Goal: Task Accomplishment & Management: Use online tool/utility

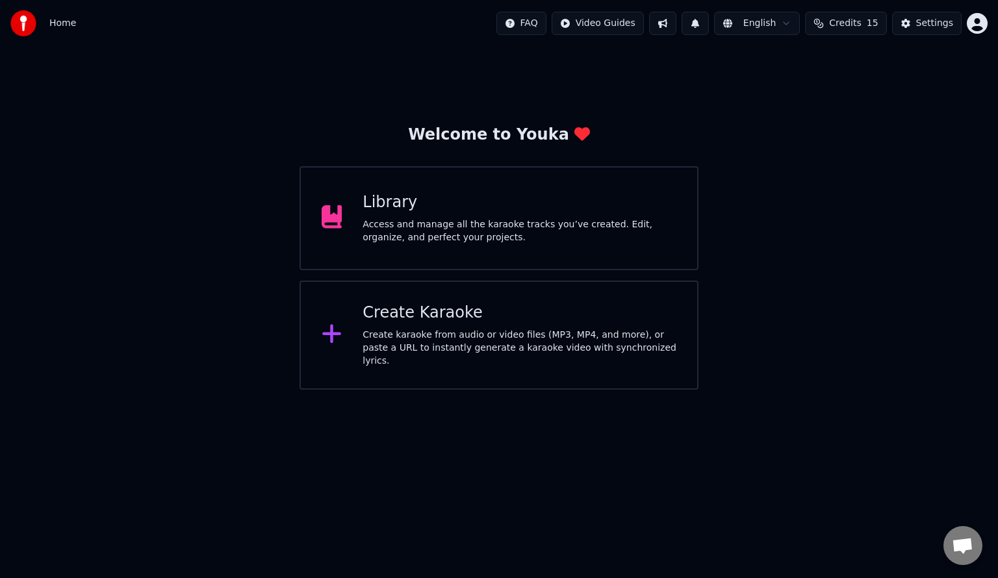
click at [479, 331] on div "Create Karaoke Create karaoke from audio or video files (MP3, MP4, and more), o…" at bounding box center [519, 335] width 314 height 65
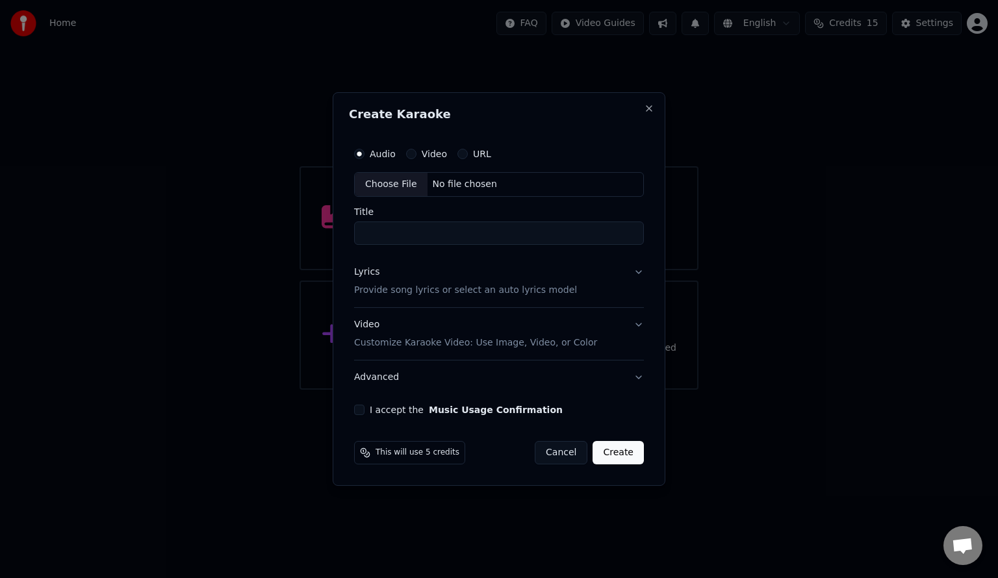
click at [377, 183] on div "Choose File" at bounding box center [391, 184] width 73 height 23
type input "**********"
click at [419, 288] on p "Provide song lyrics or select an auto lyrics model" at bounding box center [462, 290] width 223 height 13
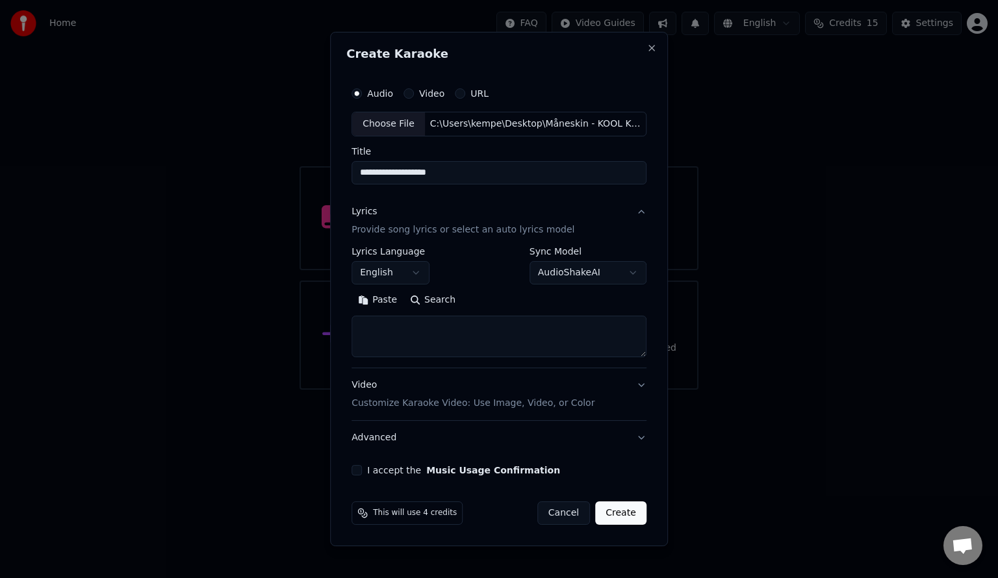
click at [414, 312] on div "Paste Search" at bounding box center [498, 324] width 295 height 68
click at [438, 296] on button "Search" at bounding box center [432, 300] width 58 height 21
type textarea "**********"
click at [370, 468] on label "I accept the Music Usage Confirmation" at bounding box center [463, 470] width 193 height 9
click at [362, 468] on button "I accept the Music Usage Confirmation" at bounding box center [356, 470] width 10 height 10
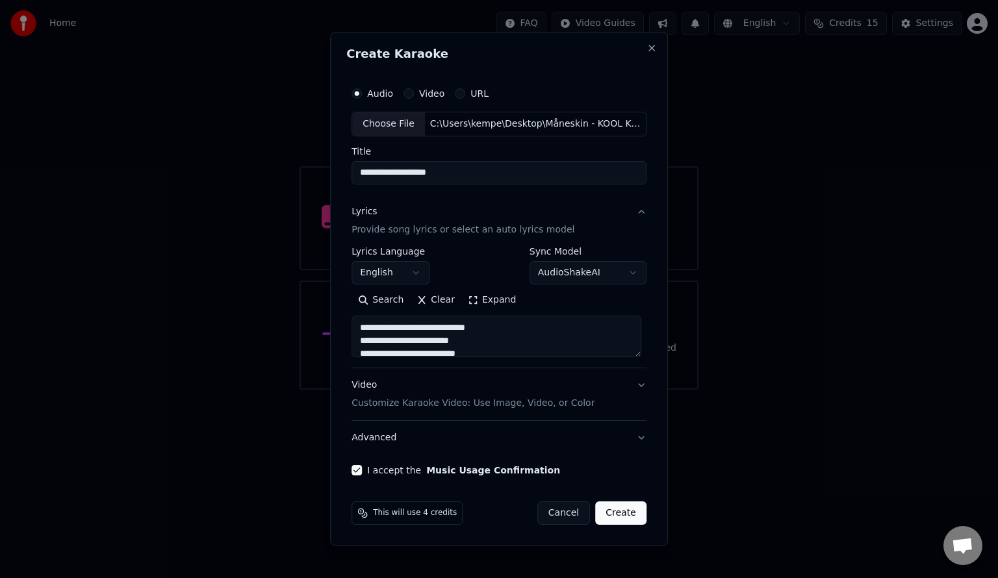
click at [479, 299] on button "Expand" at bounding box center [491, 300] width 61 height 21
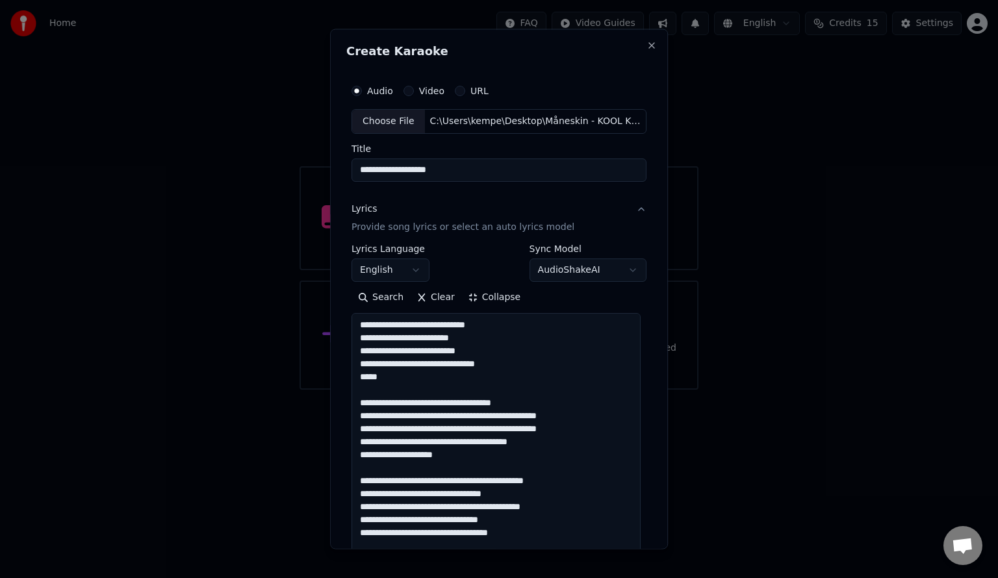
click at [503, 294] on button "Collapse" at bounding box center [494, 296] width 66 height 21
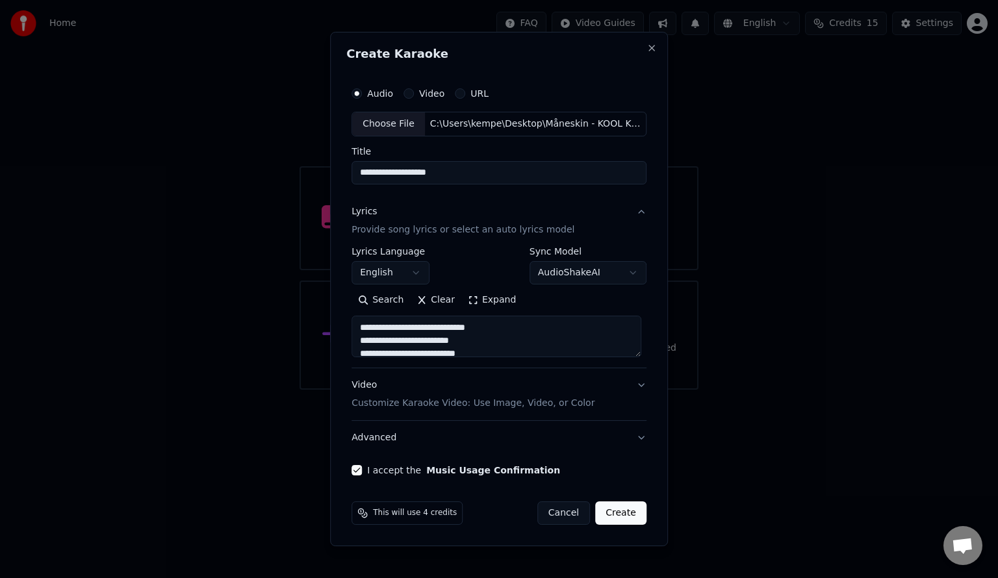
click at [470, 398] on p "Customize Karaoke Video: Use Image, Video, or Color" at bounding box center [472, 403] width 243 height 13
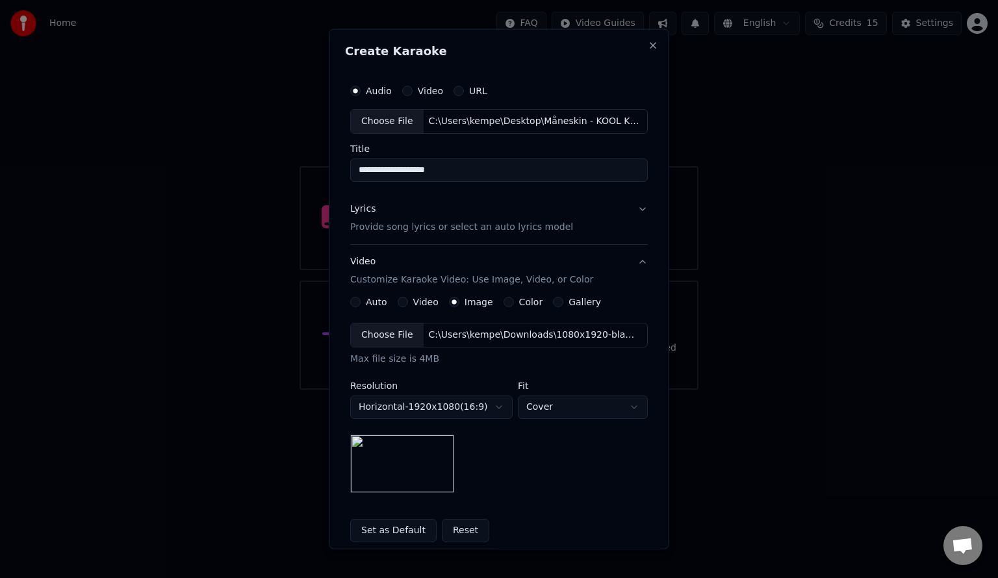
click at [605, 267] on button "Video Customize Karaoke Video: Use Image, Video, or Color" at bounding box center [499, 270] width 298 height 52
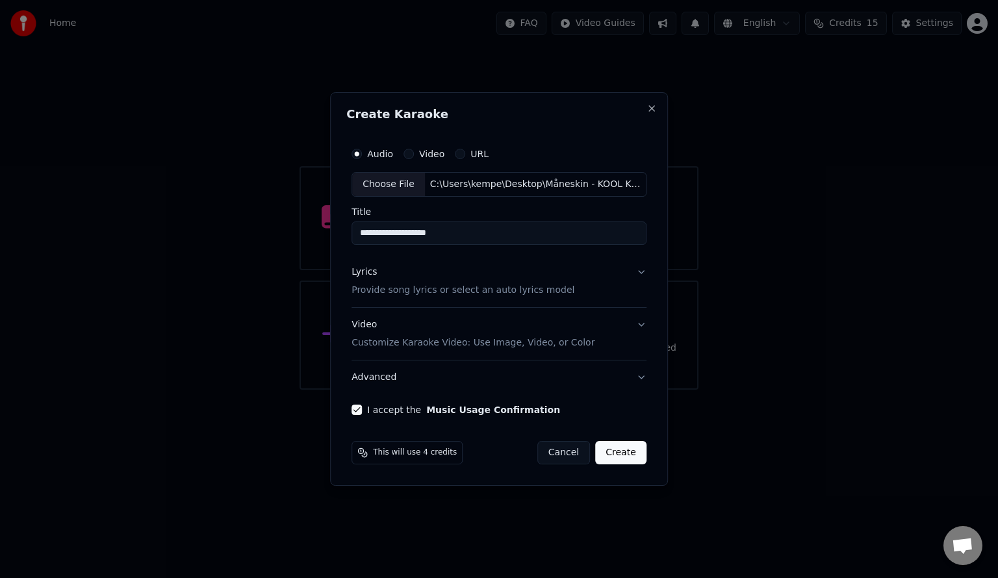
click at [625, 455] on button "Create" at bounding box center [620, 452] width 51 height 23
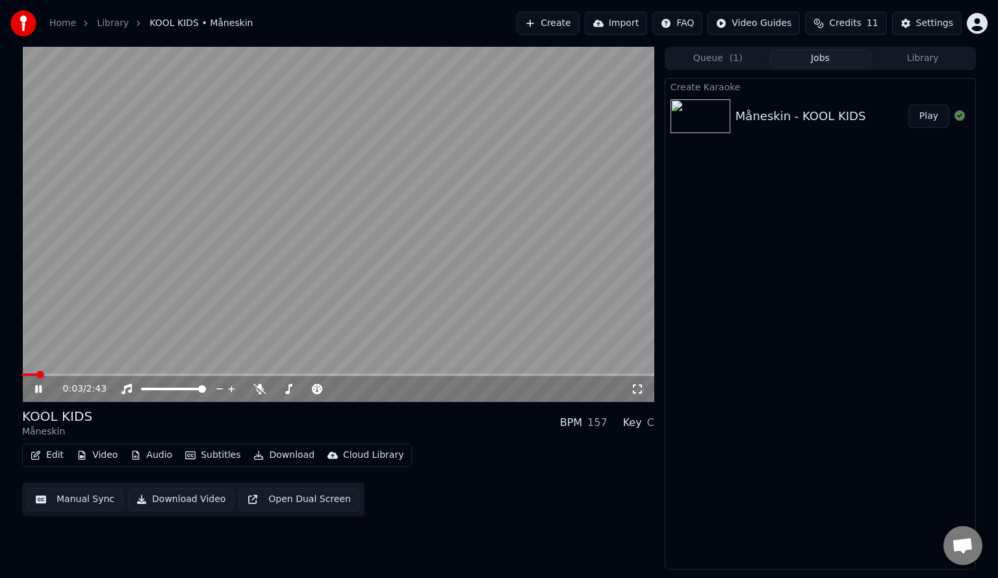
click at [642, 389] on icon at bounding box center [637, 389] width 13 height 10
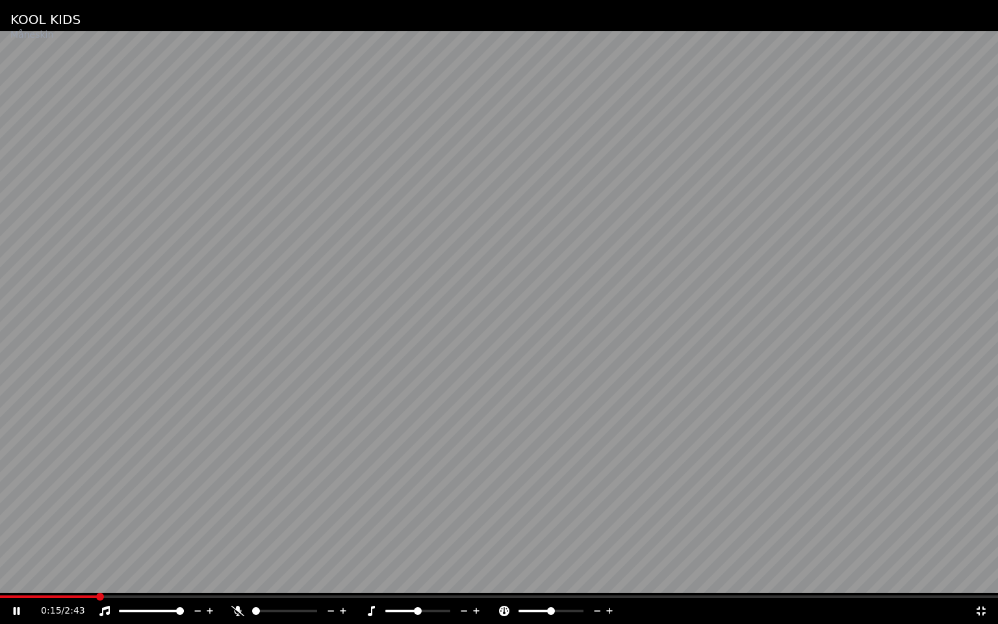
click at [233, 577] on icon at bounding box center [237, 610] width 13 height 10
click at [101, 577] on icon at bounding box center [104, 610] width 13 height 10
click at [107, 577] on icon at bounding box center [104, 610] width 13 height 10
click at [240, 577] on icon at bounding box center [237, 610] width 13 height 10
click at [242, 577] on div at bounding box center [290, 610] width 118 height 13
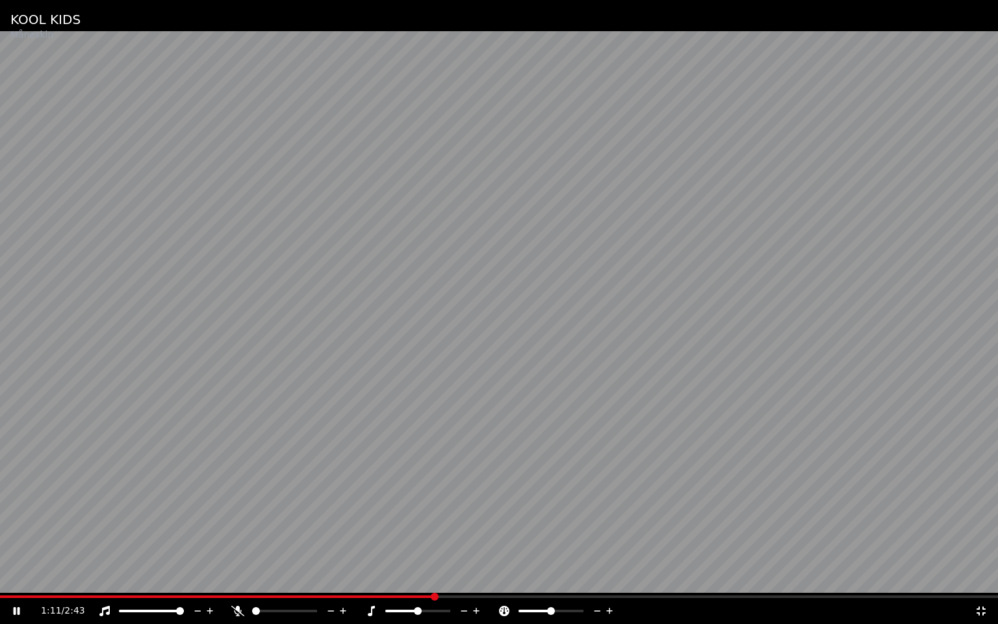
click at [233, 577] on icon at bounding box center [237, 610] width 13 height 10
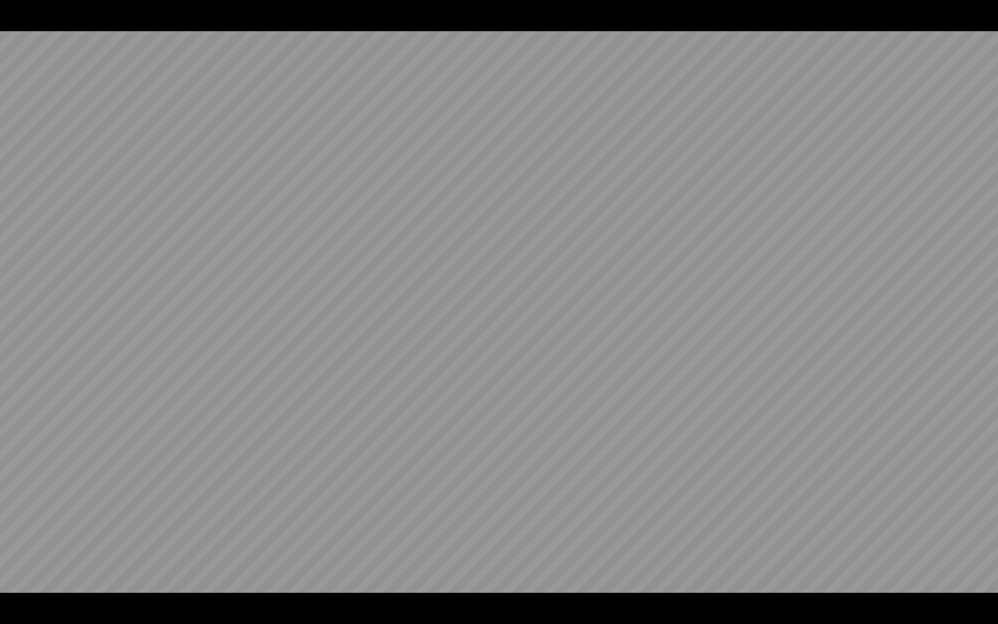
click at [385, 465] on video at bounding box center [499, 312] width 998 height 624
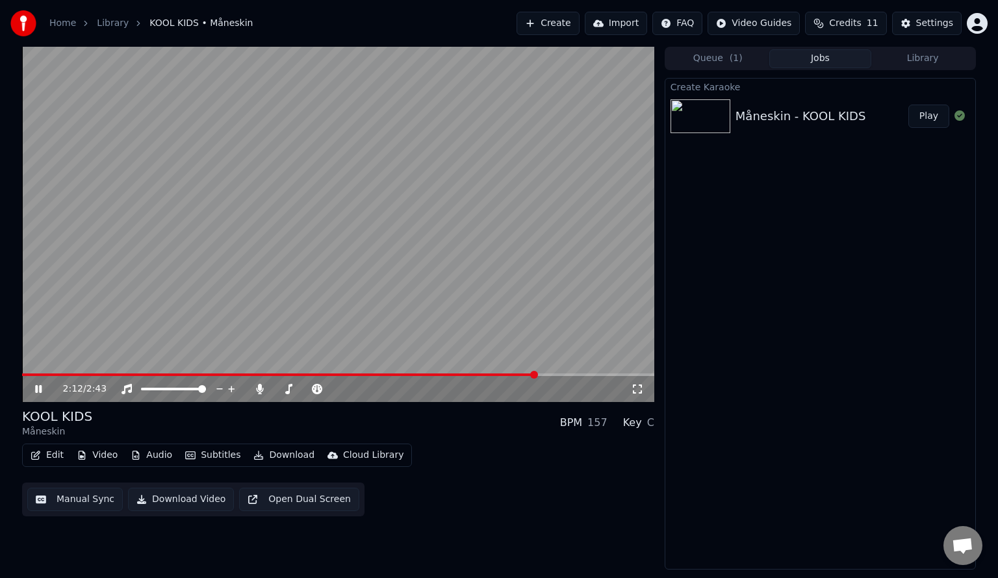
click at [333, 340] on video at bounding box center [338, 224] width 632 height 355
click at [421, 375] on span at bounding box center [221, 375] width 399 height 3
click at [504, 237] on video at bounding box center [338, 224] width 632 height 355
click at [641, 390] on icon at bounding box center [637, 389] width 9 height 9
click at [127, 394] on icon at bounding box center [126, 389] width 13 height 10
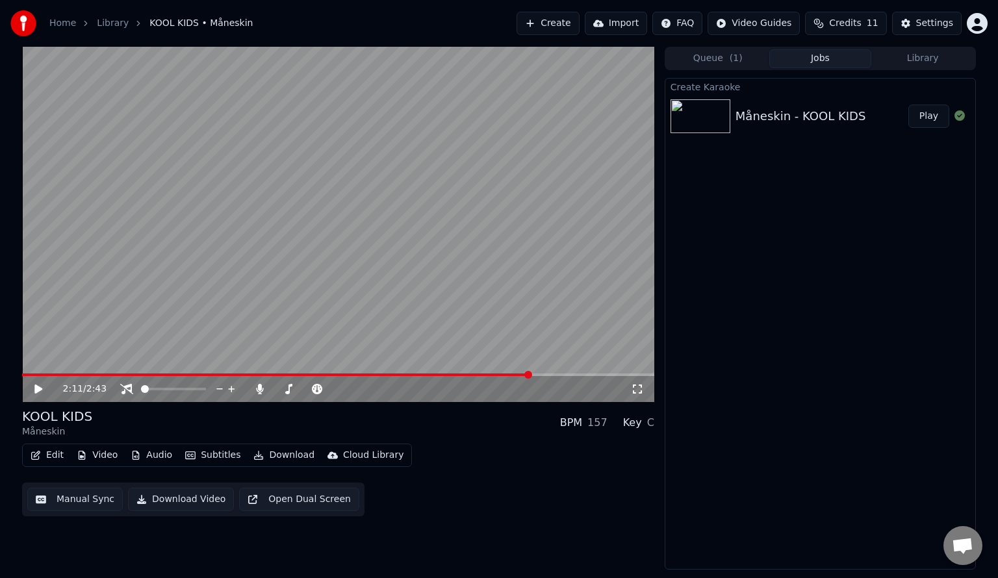
click at [166, 329] on video at bounding box center [338, 224] width 632 height 355
click at [192, 282] on video at bounding box center [338, 224] width 632 height 355
click at [127, 390] on icon at bounding box center [126, 389] width 13 height 10
click at [322, 195] on video at bounding box center [338, 224] width 632 height 355
click at [638, 393] on icon at bounding box center [637, 389] width 13 height 10
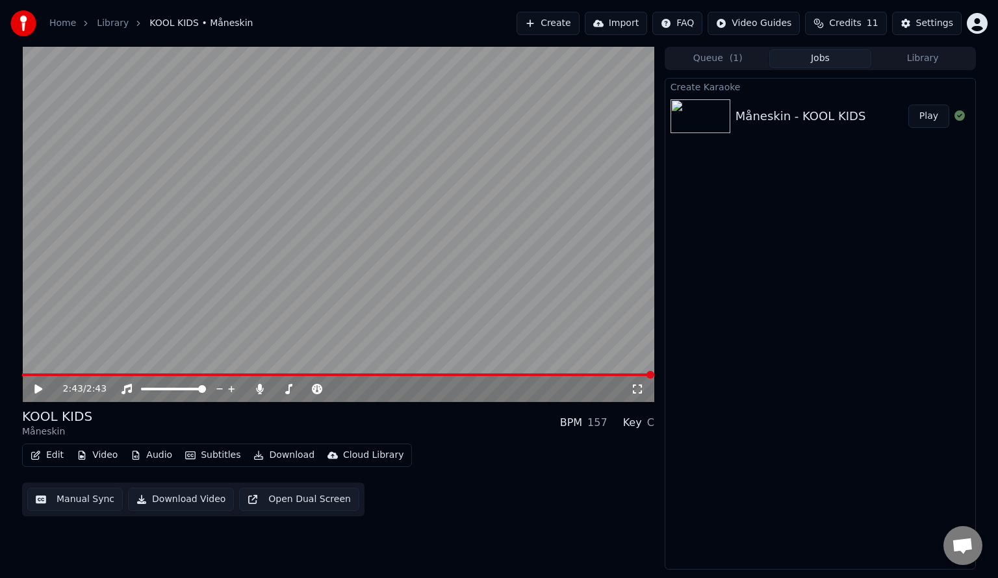
click at [108, 23] on link "Library" at bounding box center [113, 23] width 32 height 13
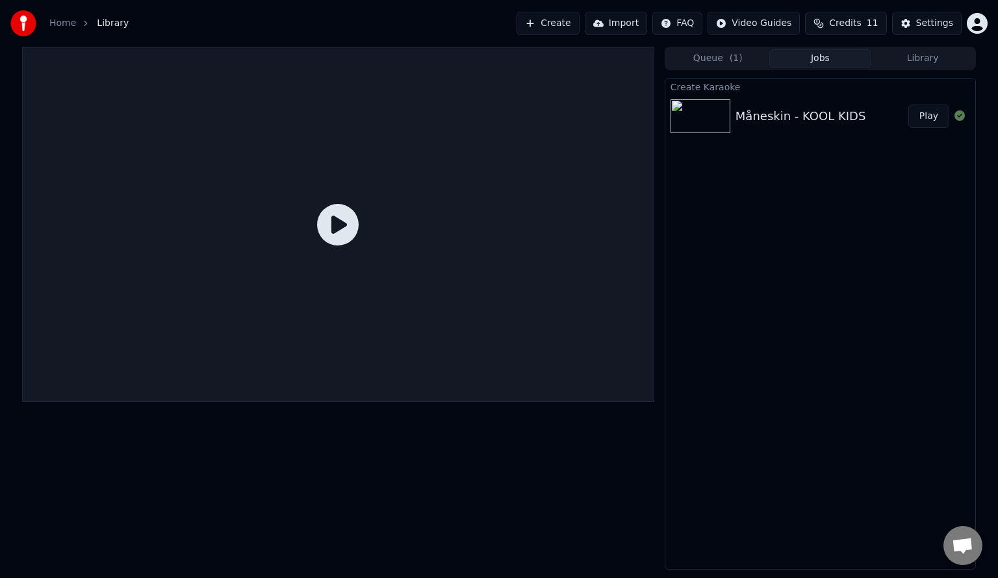
click at [65, 21] on link "Home" at bounding box center [62, 23] width 27 height 13
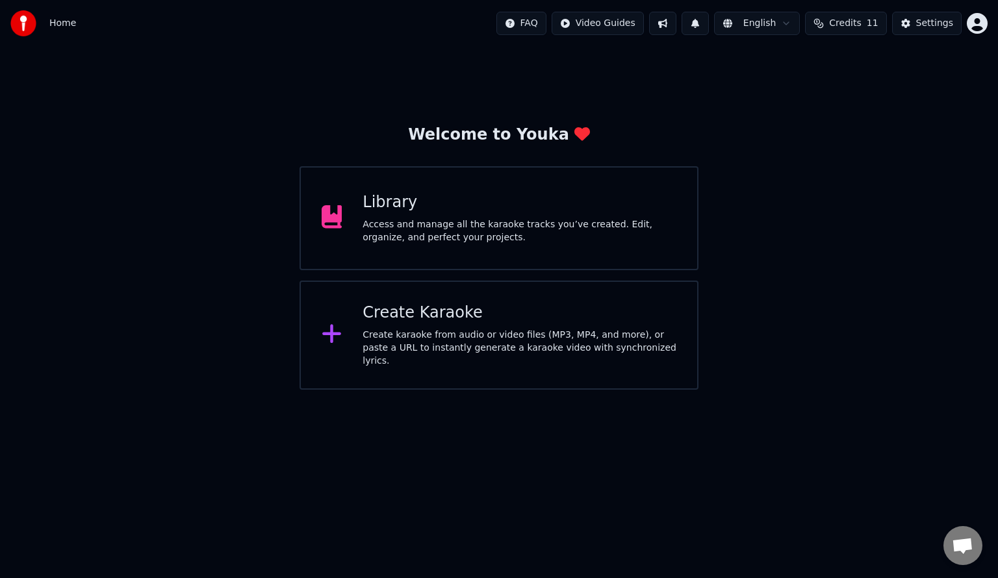
click at [411, 237] on div "Access and manage all the karaoke tracks you’ve created. Edit, organize, and pe…" at bounding box center [519, 231] width 314 height 26
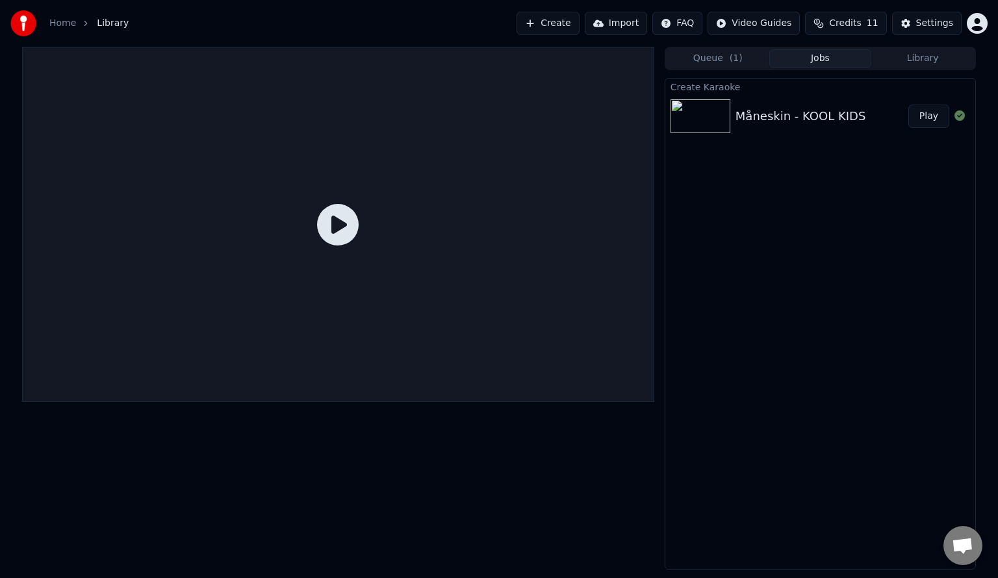
click at [577, 26] on button "Create" at bounding box center [547, 23] width 63 height 23
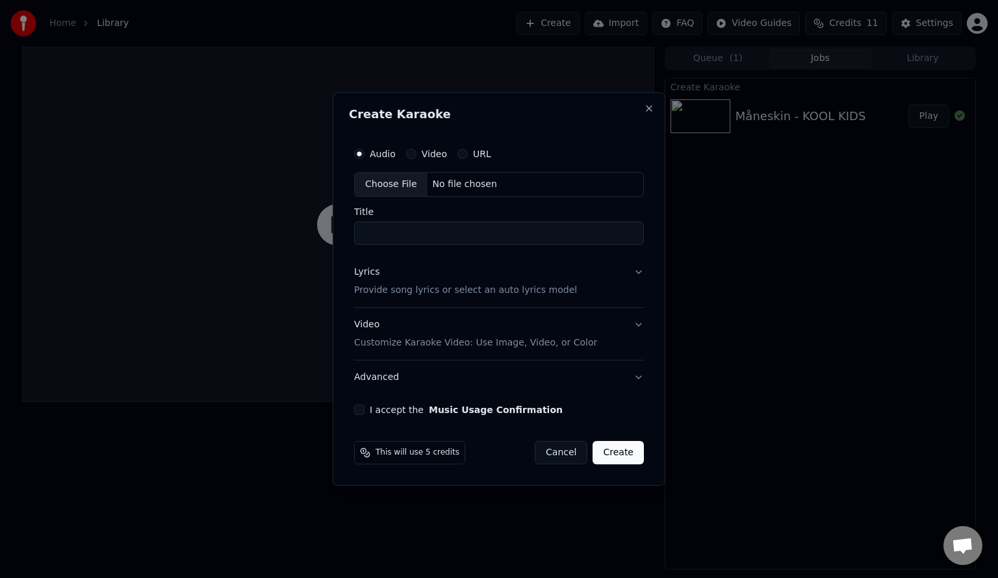
click at [396, 181] on div "Choose File" at bounding box center [391, 184] width 73 height 23
type input "**********"
click at [442, 305] on button "Lyrics Provide song lyrics or select an auto lyrics model" at bounding box center [498, 281] width 295 height 52
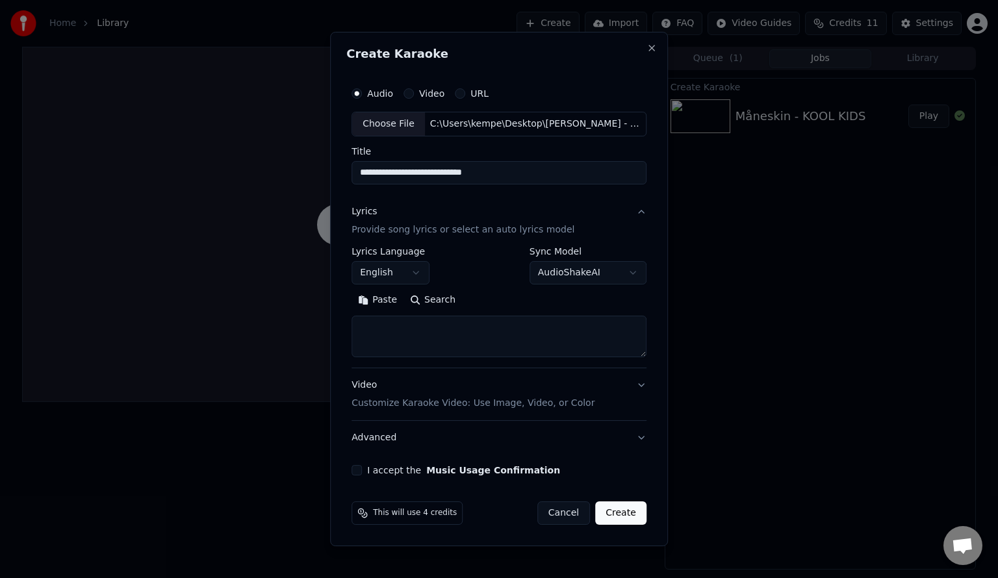
click at [443, 295] on button "Search" at bounding box center [432, 300] width 58 height 21
type textarea "**********"
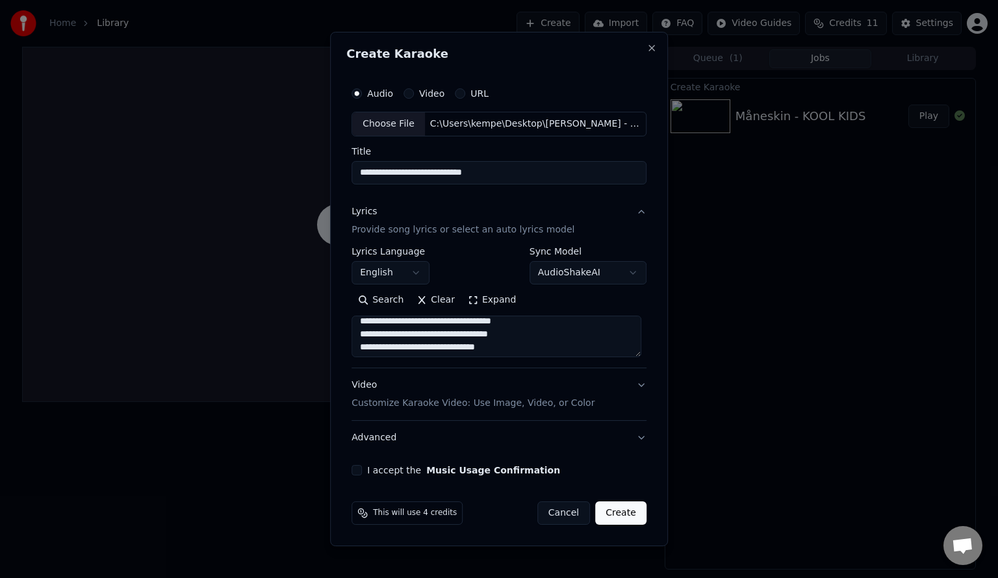
click at [358, 474] on button "I accept the Music Usage Confirmation" at bounding box center [356, 470] width 10 height 10
click at [448, 401] on p "Customize Karaoke Video: Use Image, Video, or Color" at bounding box center [472, 403] width 243 height 13
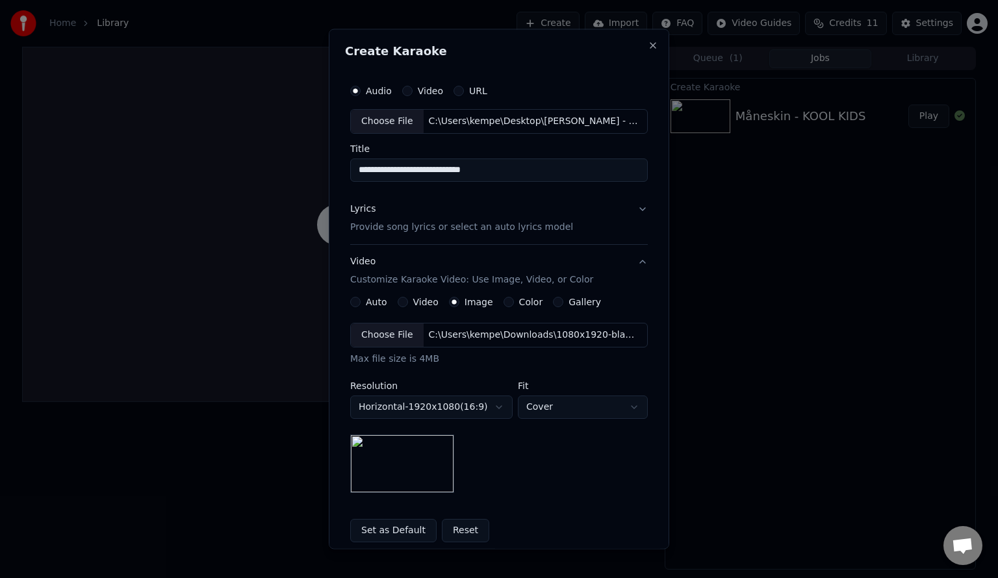
scroll to position [128, 0]
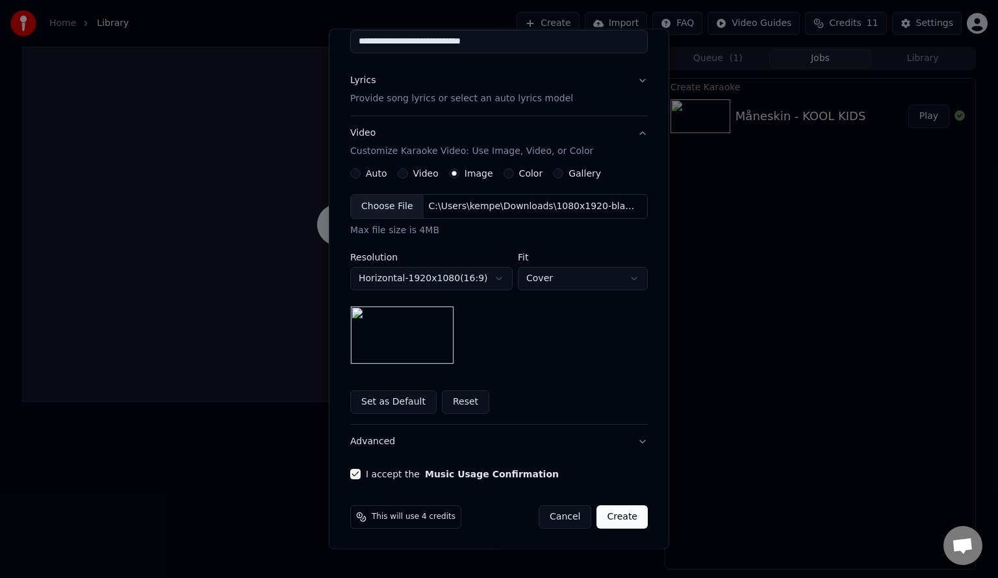
click at [628, 520] on button "Create" at bounding box center [621, 516] width 51 height 23
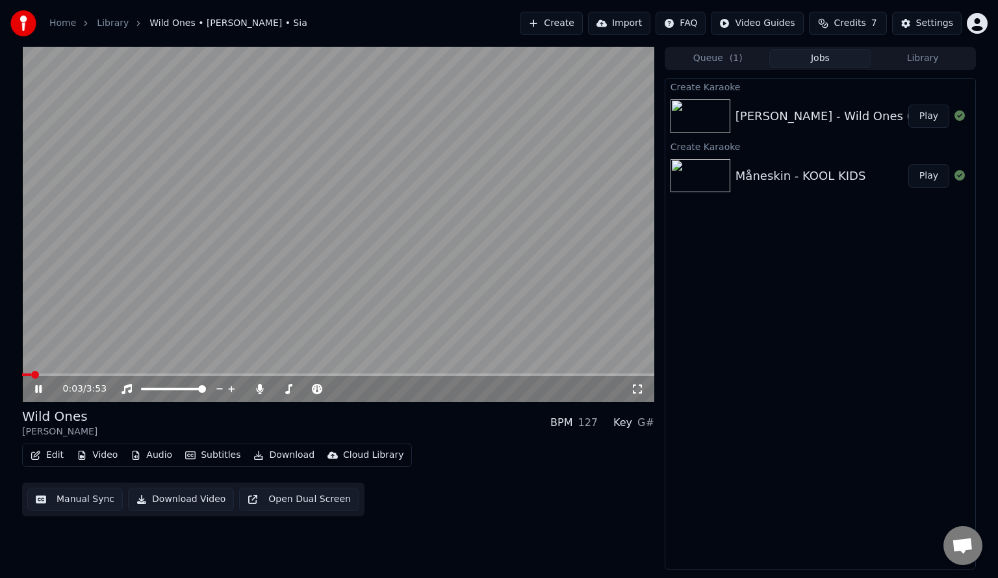
click at [634, 387] on icon at bounding box center [637, 389] width 13 height 10
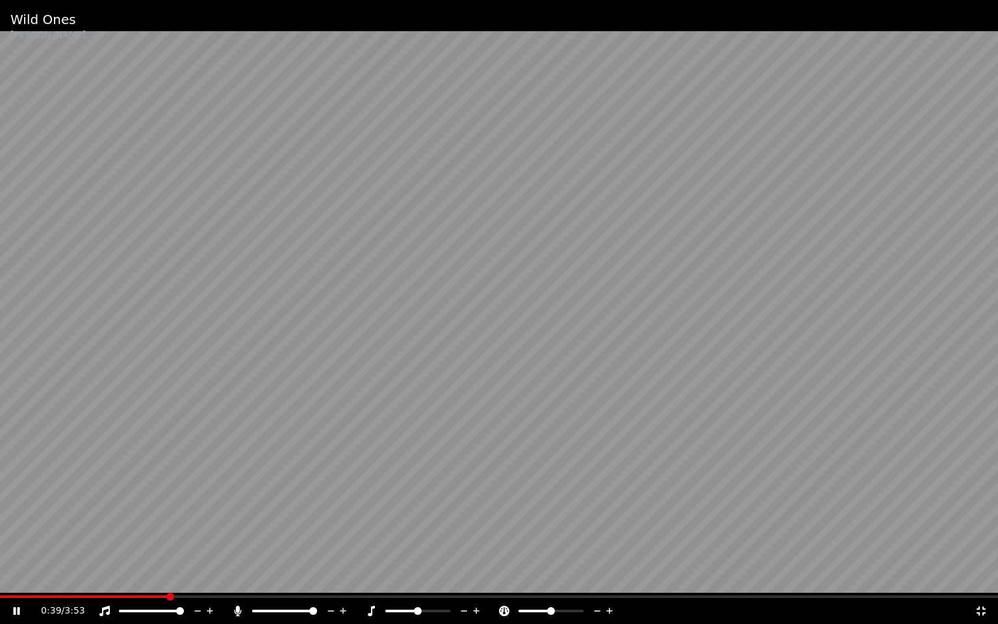
click at [100, 577] on icon at bounding box center [104, 610] width 13 height 10
click at [607, 577] on icon at bounding box center [609, 610] width 12 height 13
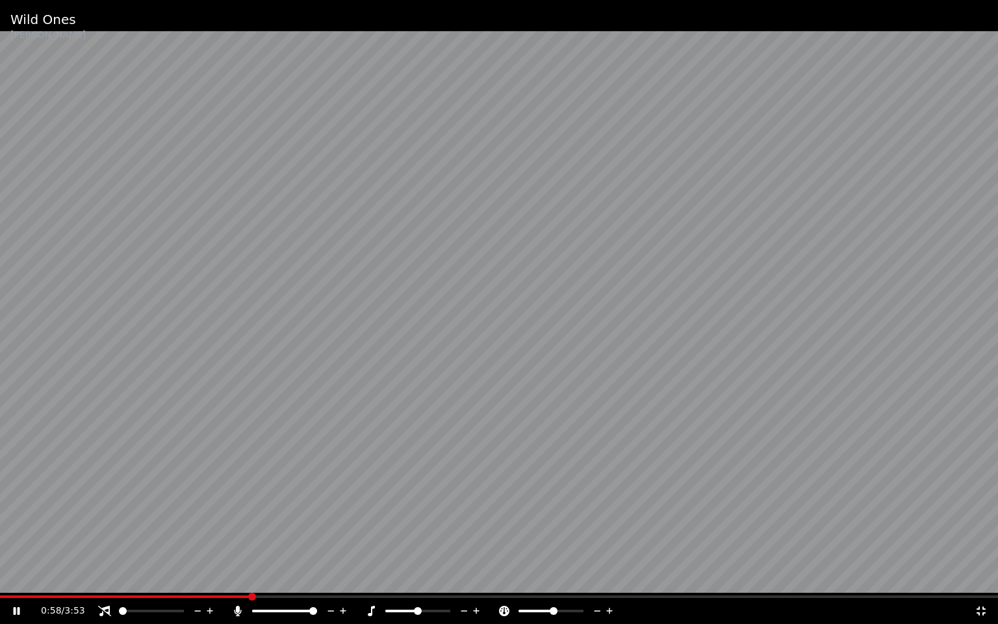
click at [607, 577] on icon at bounding box center [609, 610] width 12 height 13
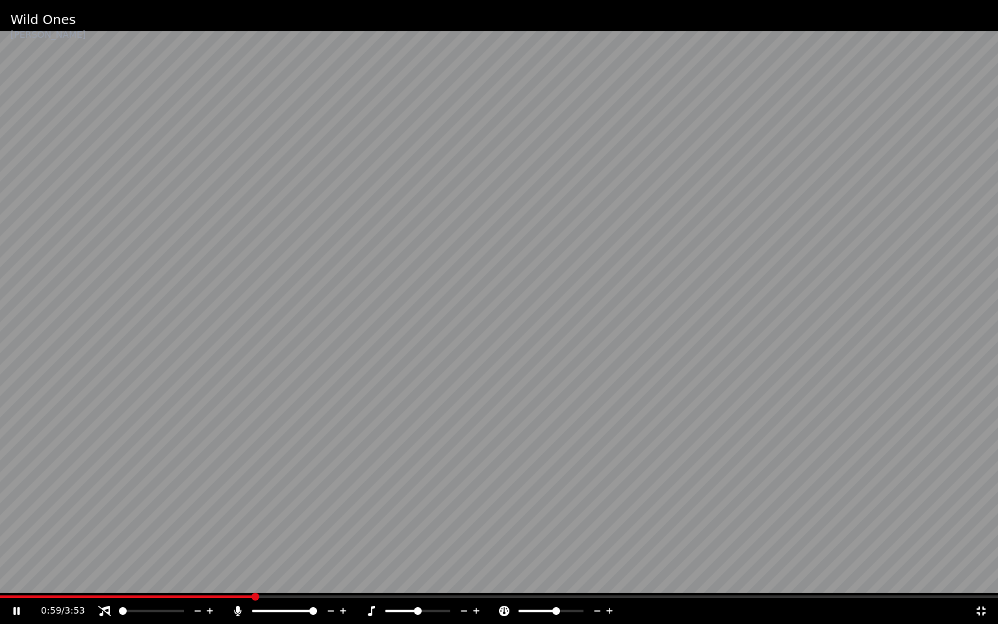
click at [607, 577] on icon at bounding box center [609, 610] width 12 height 13
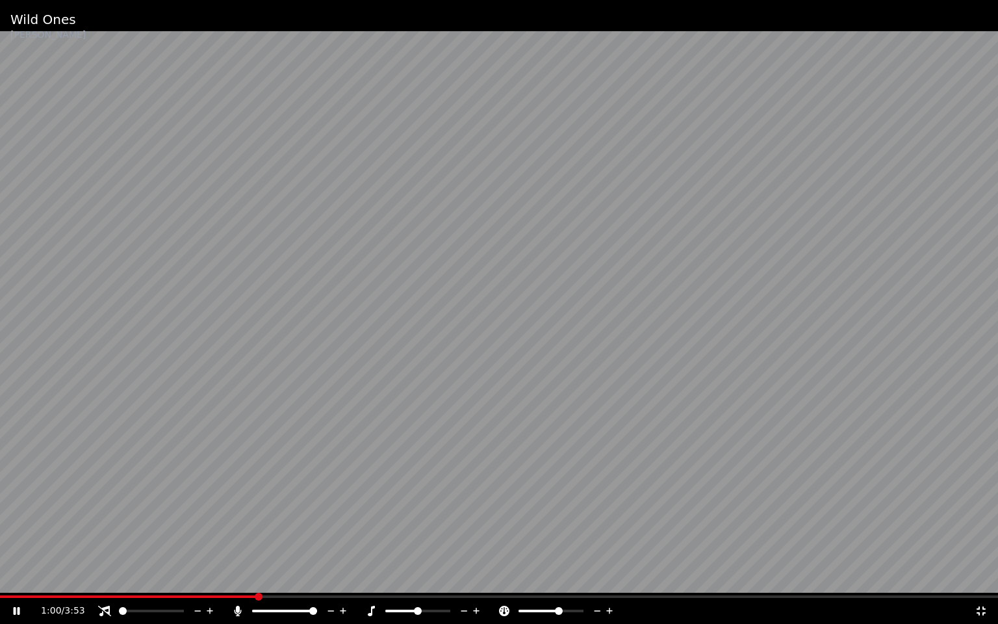
click at [607, 577] on icon at bounding box center [609, 610] width 12 height 13
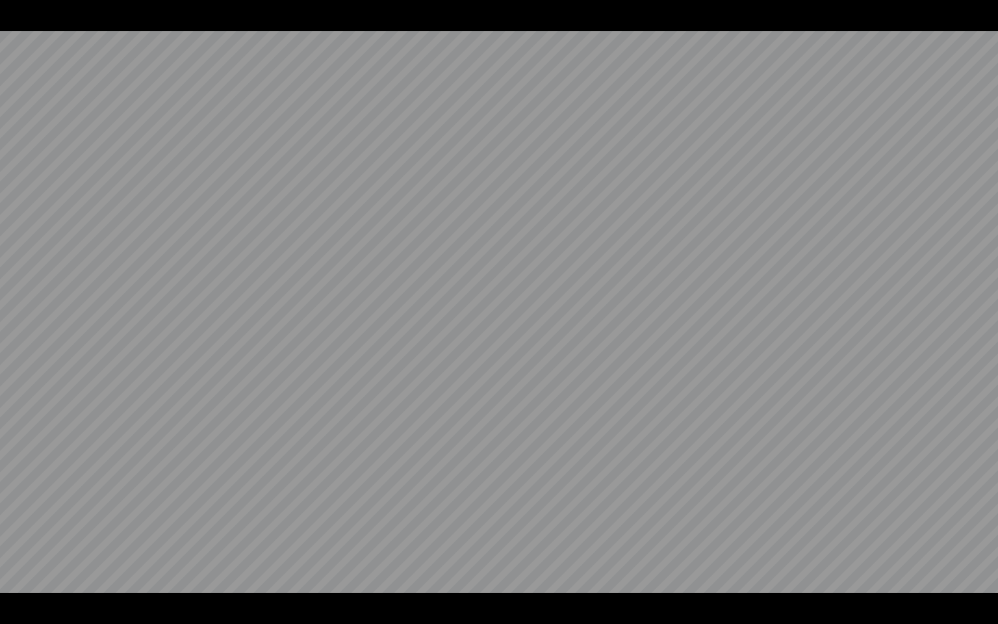
click at [607, 577] on video at bounding box center [499, 312] width 998 height 624
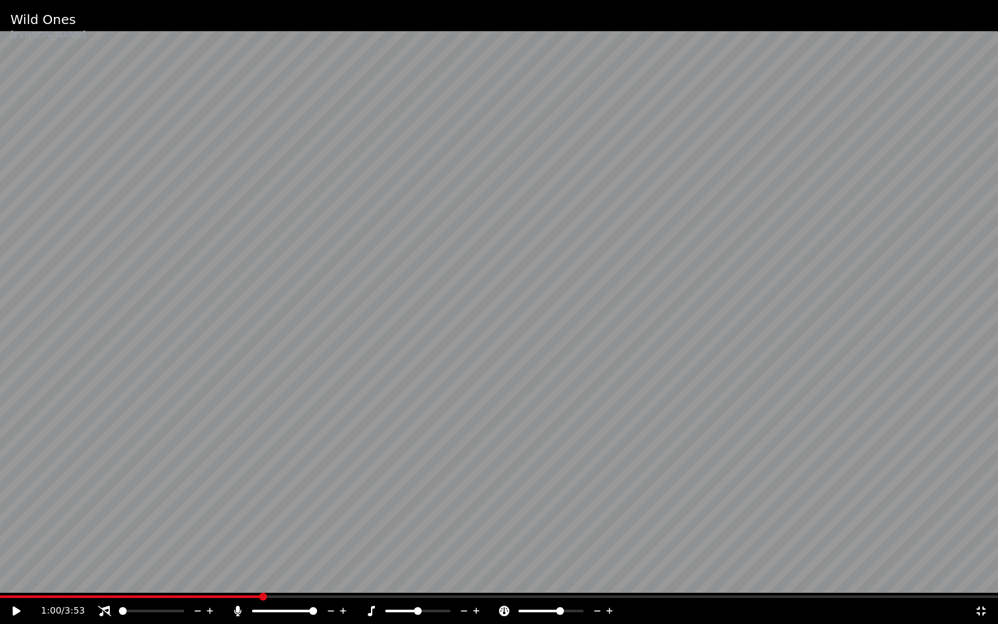
click at [607, 577] on icon at bounding box center [609, 610] width 12 height 13
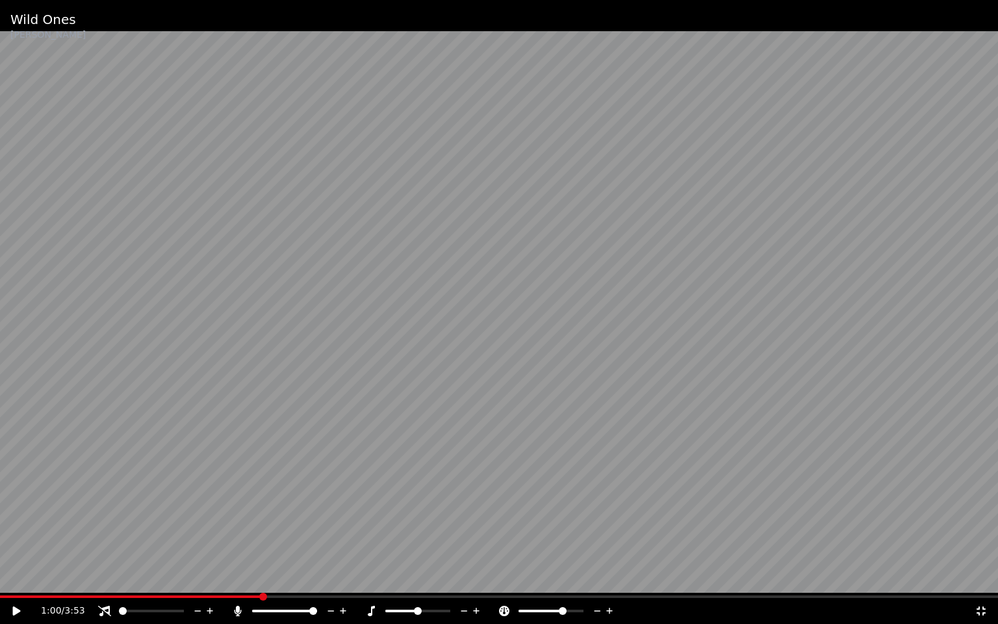
click at [607, 577] on icon at bounding box center [609, 610] width 12 height 13
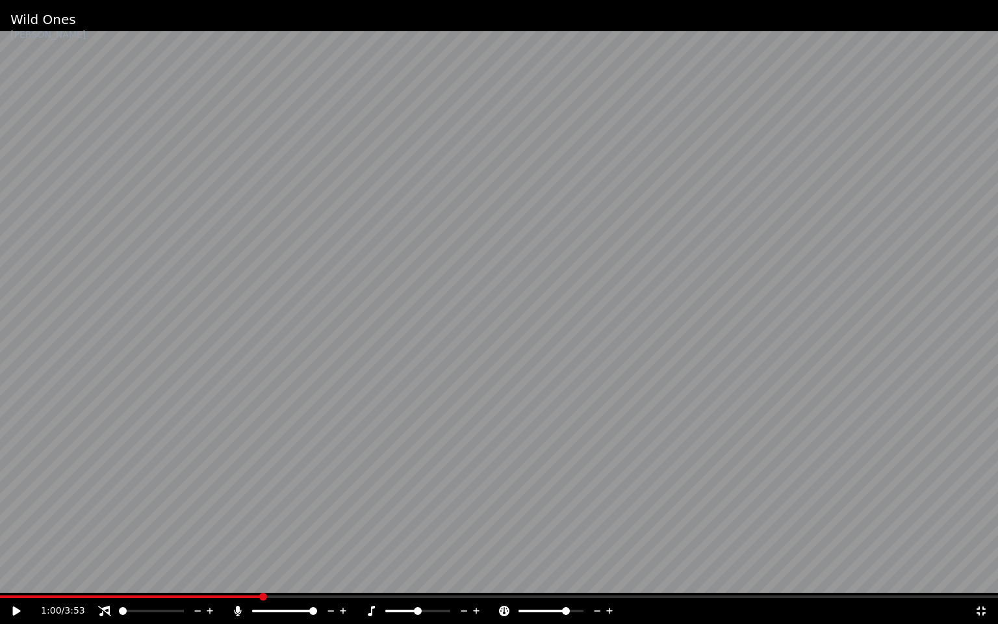
click at [607, 577] on icon at bounding box center [609, 610] width 12 height 13
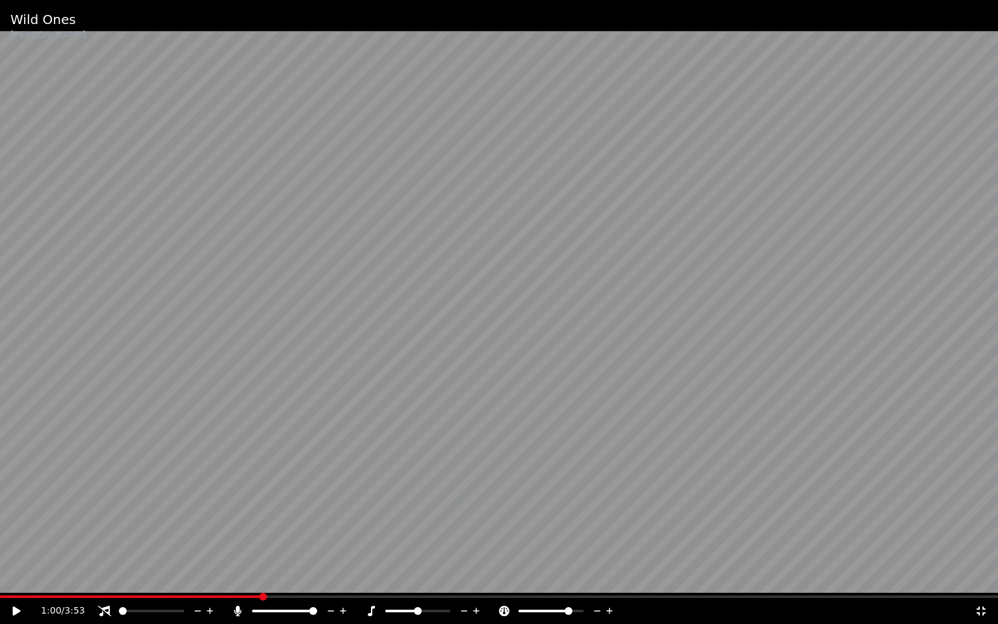
click at [607, 577] on icon at bounding box center [609, 610] width 12 height 13
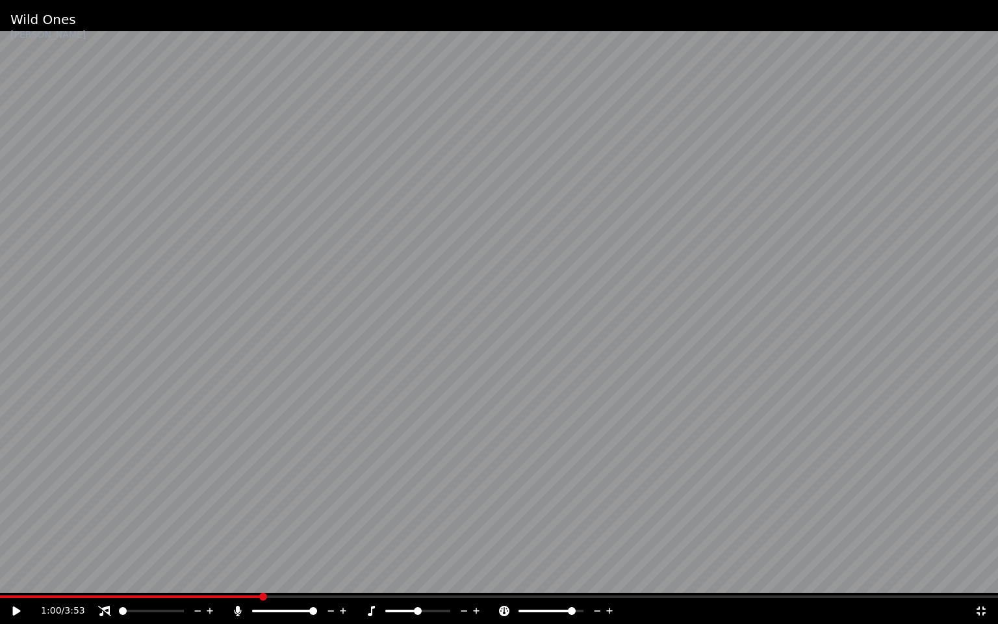
click at [607, 577] on icon at bounding box center [609, 610] width 12 height 13
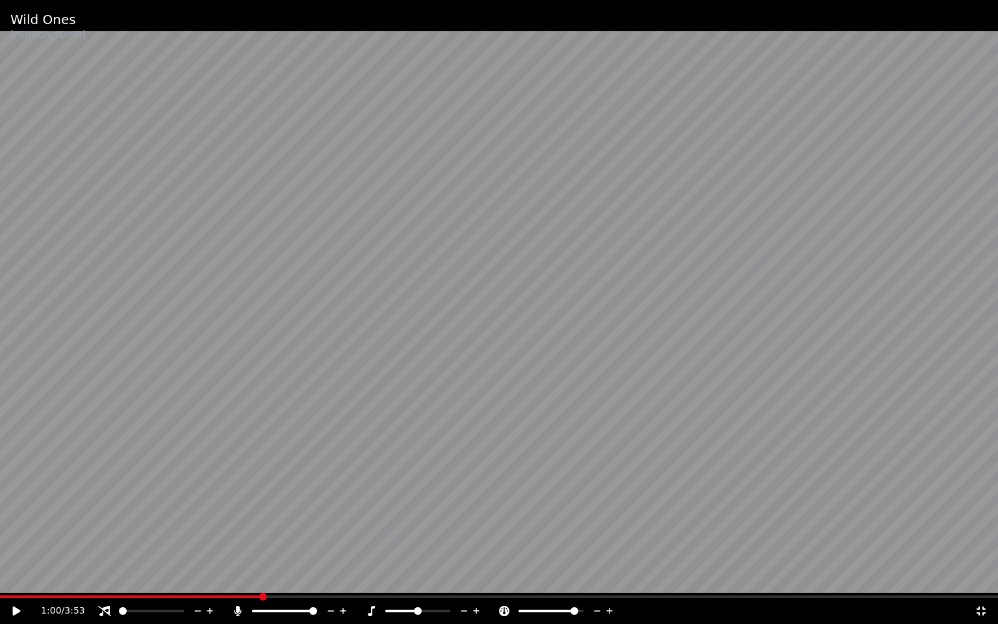
click at [607, 577] on icon at bounding box center [609, 610] width 12 height 13
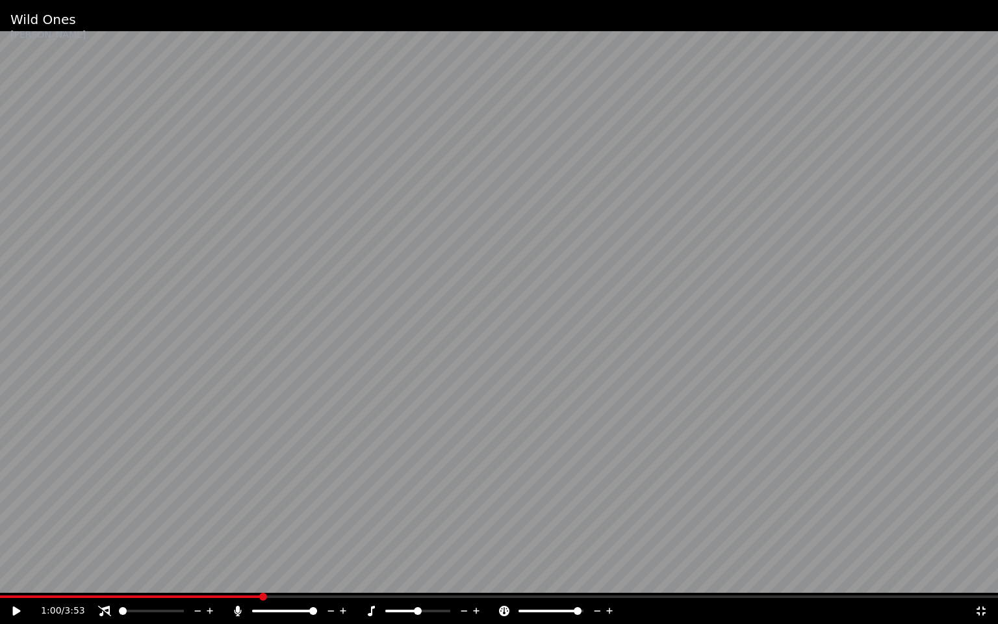
click at [607, 577] on icon at bounding box center [609, 610] width 12 height 13
click at [613, 433] on video at bounding box center [499, 312] width 998 height 624
click at [106, 577] on icon at bounding box center [104, 610] width 13 height 10
click at [343, 577] on icon at bounding box center [343, 610] width 6 height 6
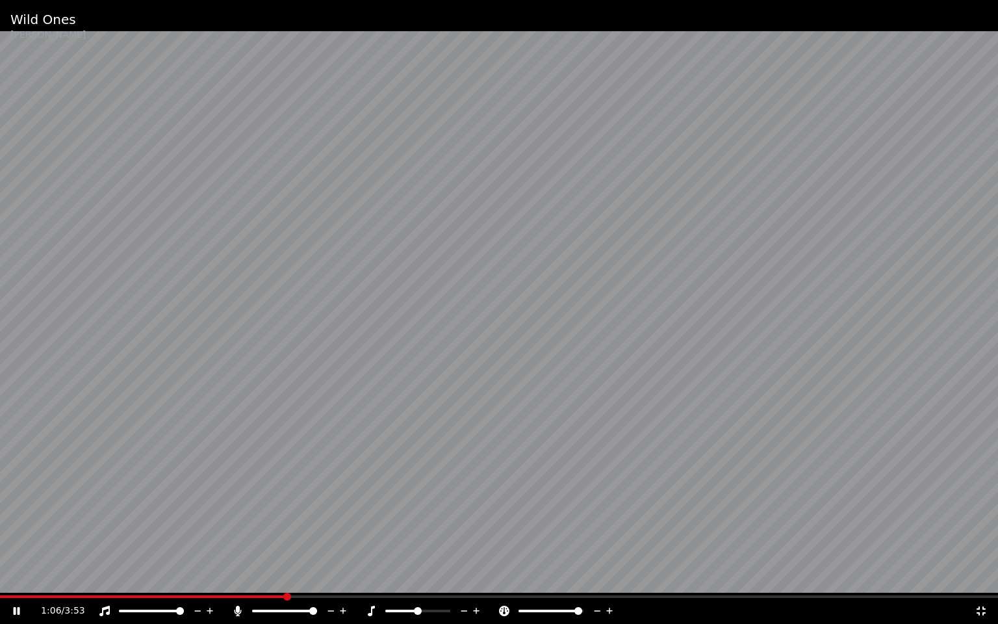
click at [343, 577] on icon at bounding box center [343, 610] width 6 height 6
click at [372, 577] on icon at bounding box center [371, 610] width 7 height 10
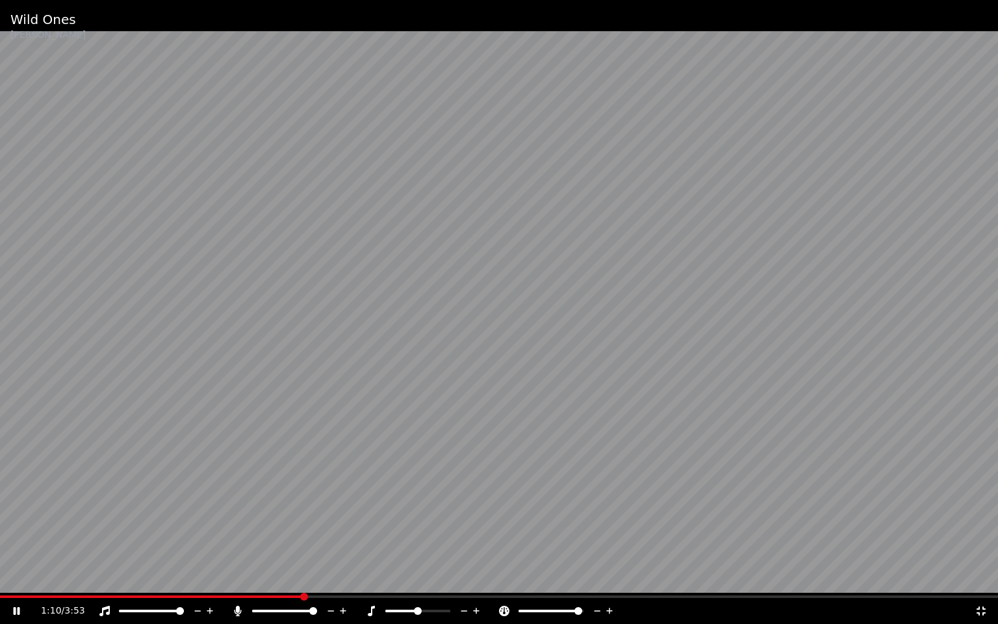
click at [372, 577] on icon at bounding box center [371, 610] width 7 height 10
click at [478, 577] on icon at bounding box center [476, 610] width 12 height 13
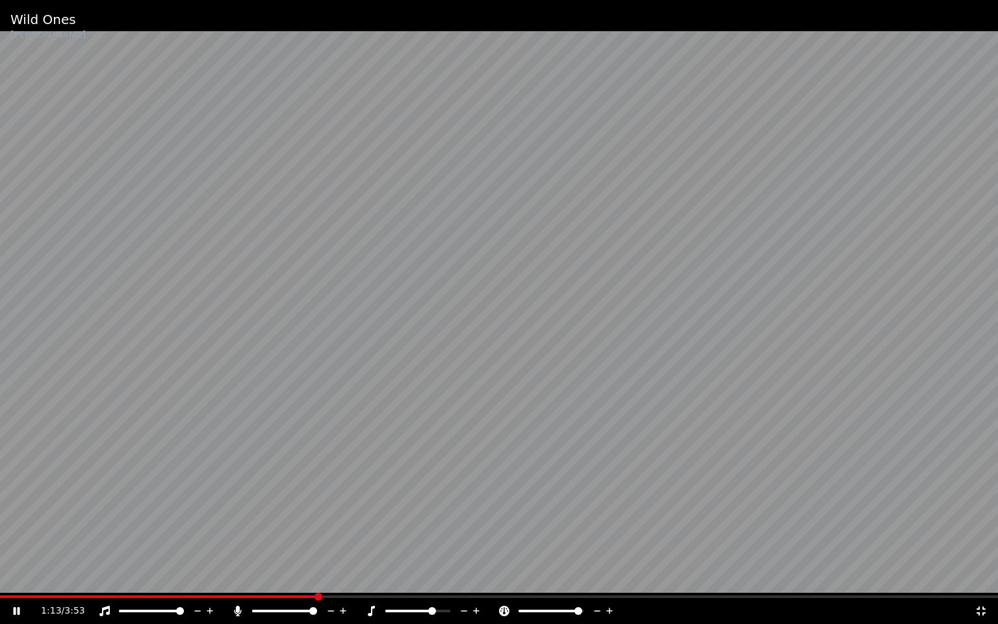
click at [478, 577] on icon at bounding box center [476, 610] width 12 height 13
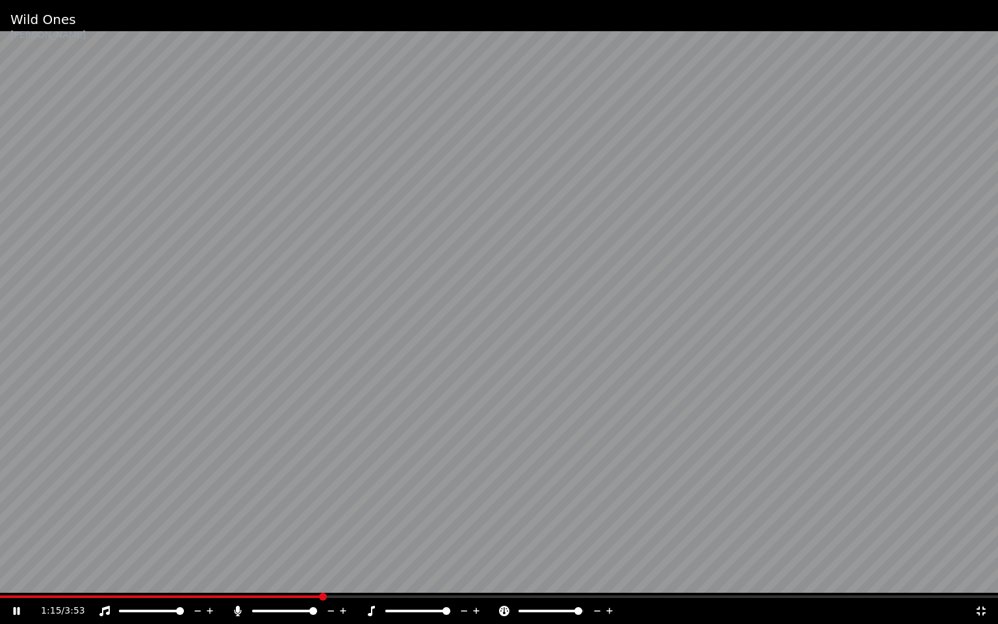
click at [478, 577] on icon at bounding box center [476, 610] width 12 height 13
click at [464, 577] on icon at bounding box center [464, 610] width 12 height 13
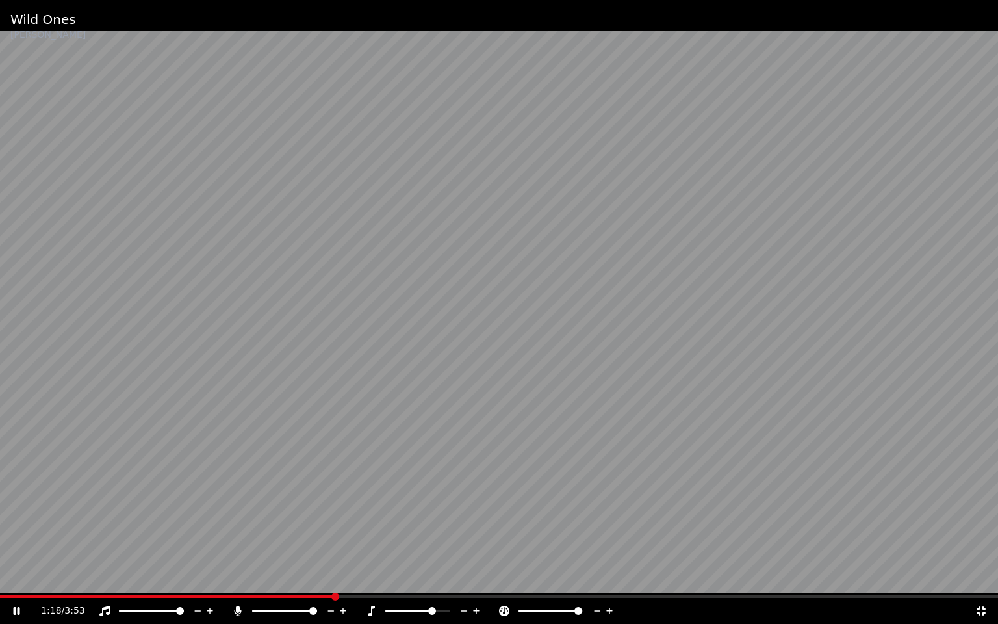
click at [464, 577] on icon at bounding box center [464, 610] width 12 height 13
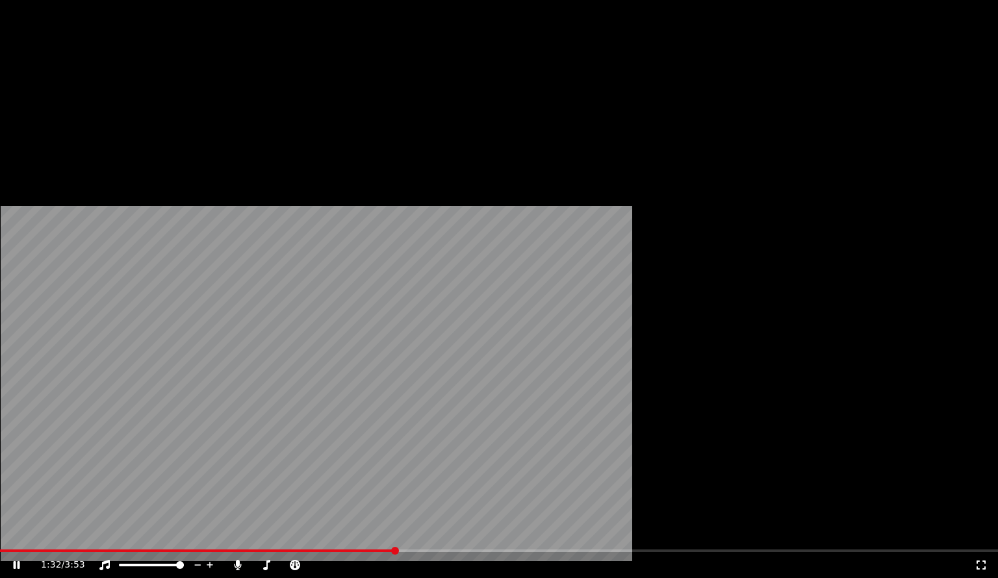
click at [483, 268] on video at bounding box center [499, 280] width 998 height 561
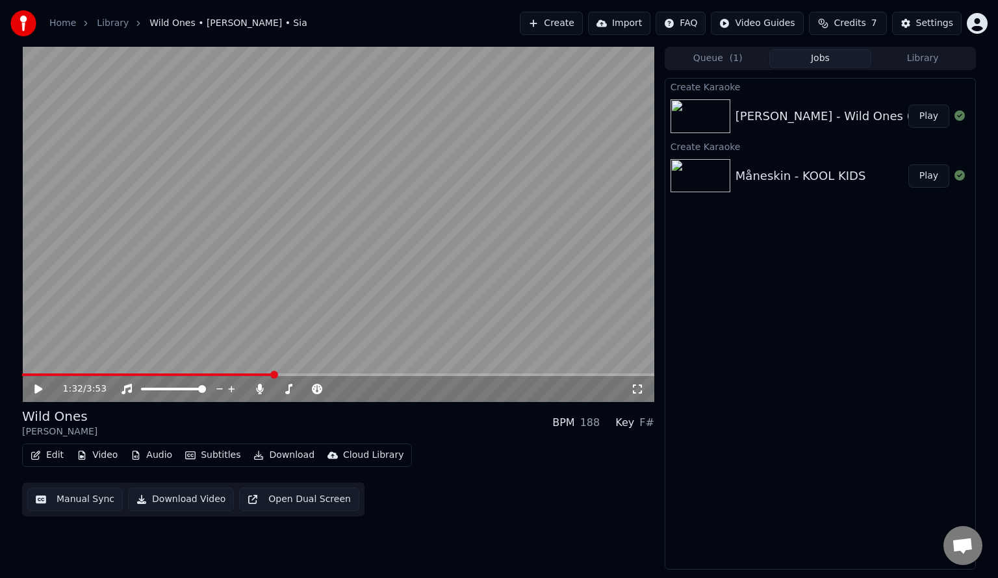
click at [902, 55] on button "Library" at bounding box center [922, 58] width 103 height 19
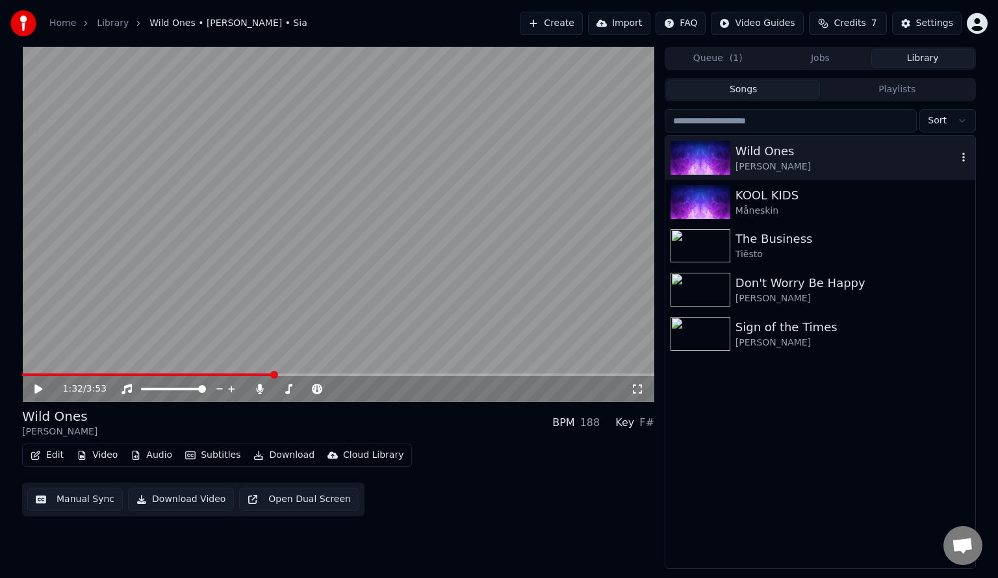
click at [963, 153] on icon "button" at bounding box center [963, 157] width 13 height 10
click at [963, 263] on div "Delete" at bounding box center [952, 264] width 100 height 21
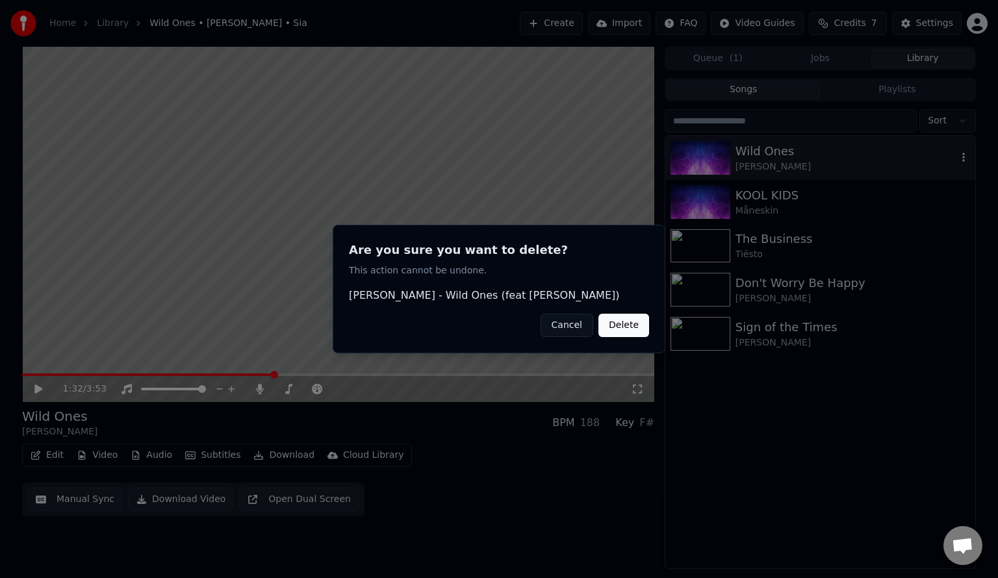
click at [634, 329] on button "Delete" at bounding box center [623, 325] width 51 height 23
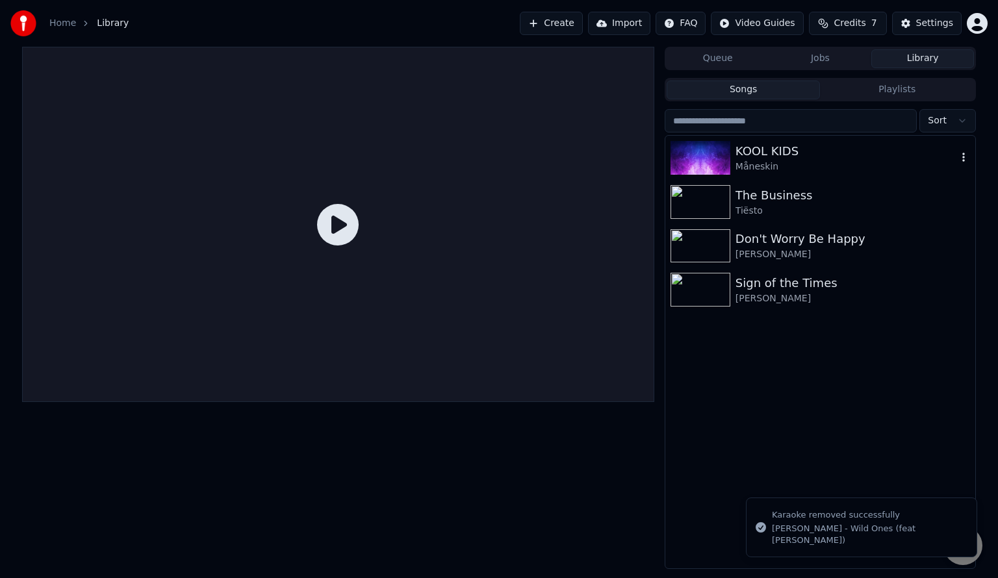
click at [811, 167] on div "Måneskin" at bounding box center [846, 166] width 222 height 13
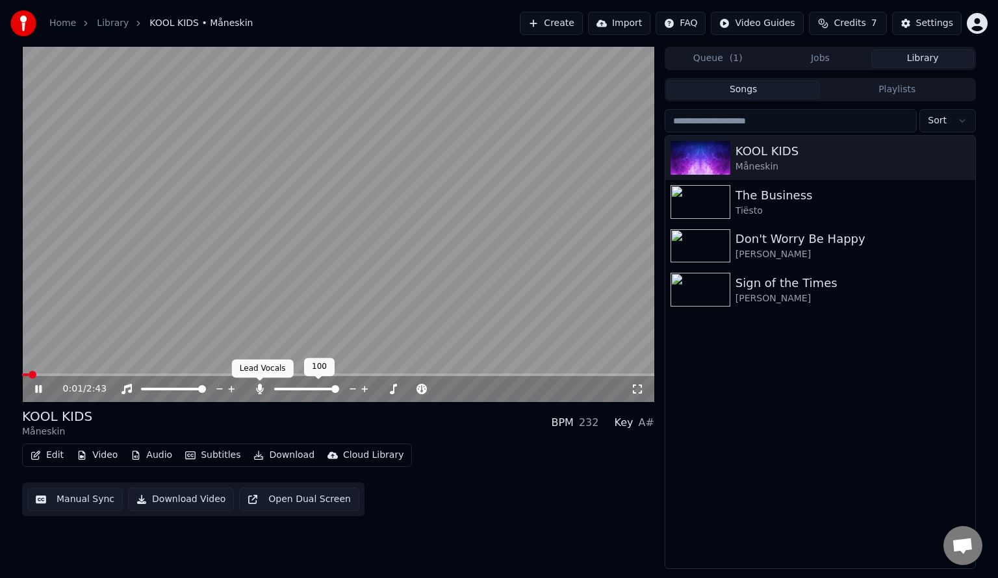
click at [259, 390] on icon at bounding box center [259, 389] width 7 height 10
click at [264, 390] on icon at bounding box center [259, 389] width 13 height 10
click at [639, 391] on div "0:14 / 2:43" at bounding box center [338, 389] width 632 height 26
click at [639, 391] on icon at bounding box center [637, 389] width 13 height 10
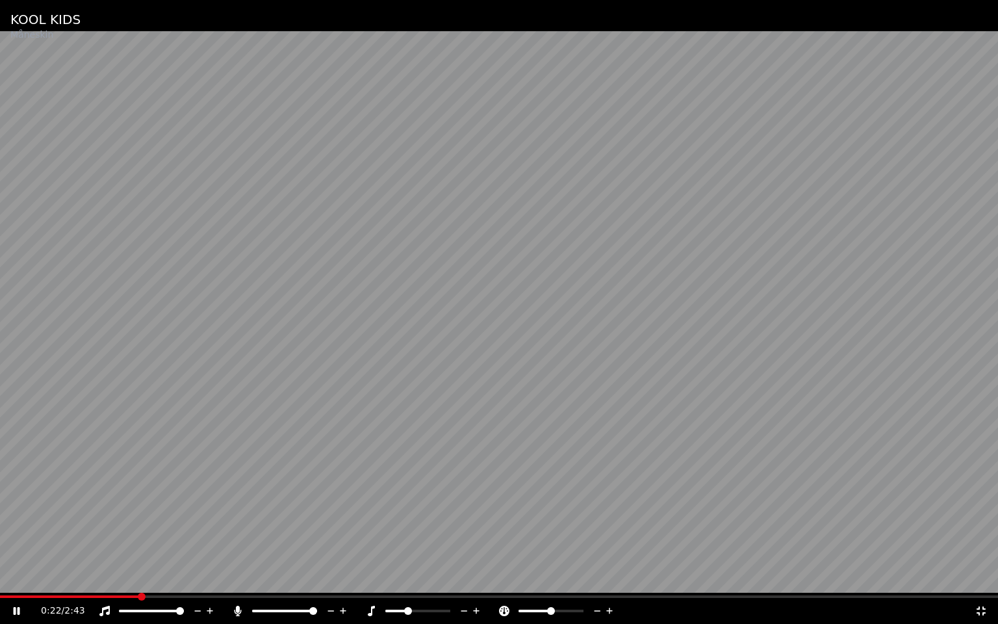
click at [242, 577] on icon at bounding box center [237, 610] width 13 height 10
click at [236, 577] on icon at bounding box center [237, 610] width 13 height 10
click at [196, 577] on icon at bounding box center [198, 610] width 12 height 13
click at [236, 577] on icon at bounding box center [237, 610] width 7 height 10
click at [236, 577] on icon at bounding box center [237, 610] width 13 height 10
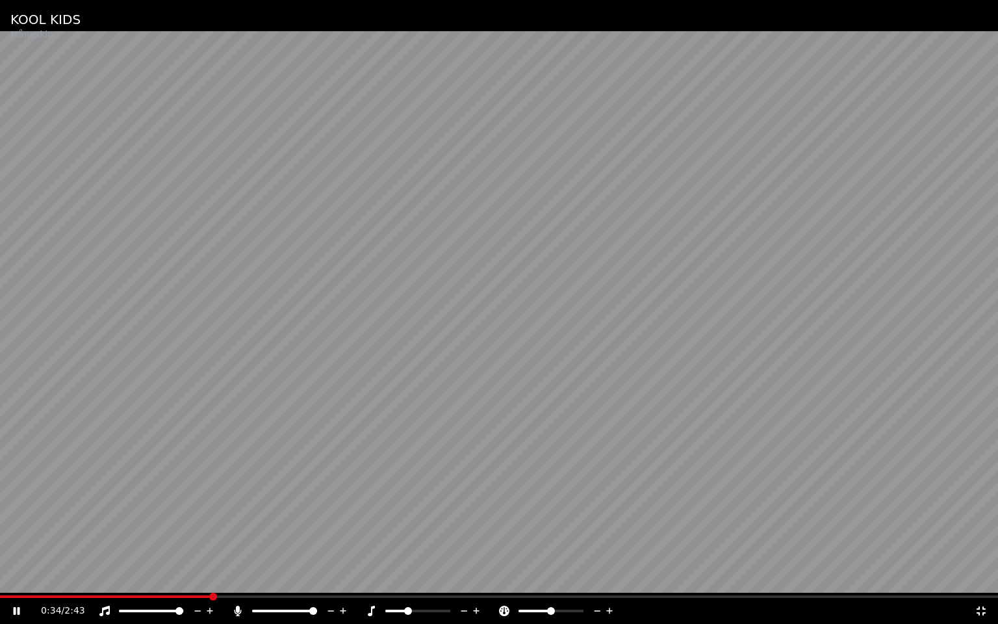
click at [108, 577] on icon at bounding box center [104, 610] width 10 height 10
click at [108, 577] on icon at bounding box center [104, 610] width 13 height 10
click at [286, 577] on span at bounding box center [269, 610] width 34 height 3
click at [307, 577] on div at bounding box center [296, 610] width 105 height 13
click at [184, 577] on span at bounding box center [180, 611] width 8 height 8
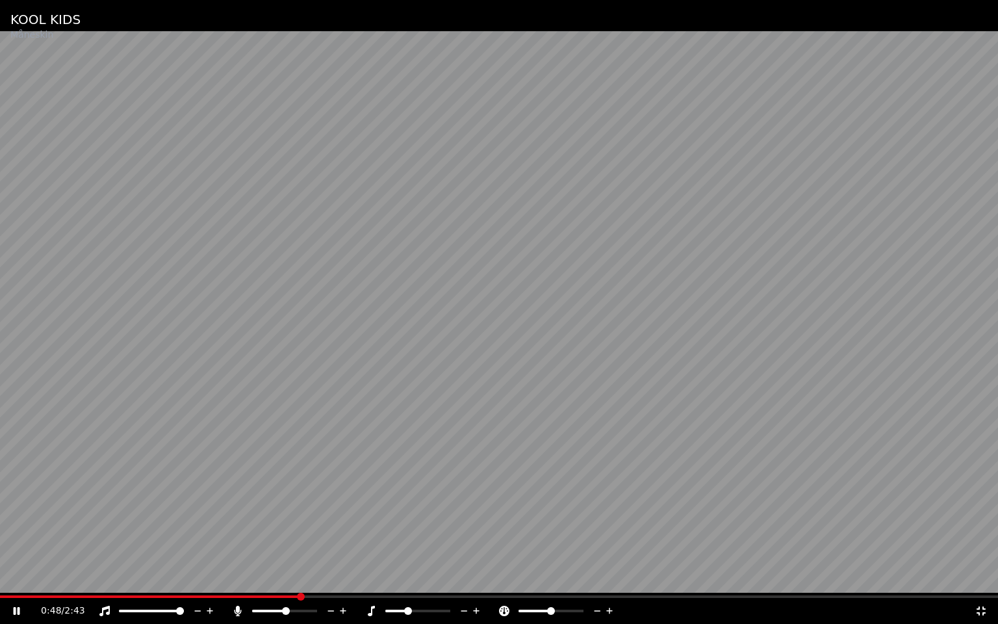
click at [239, 577] on icon at bounding box center [237, 610] width 7 height 10
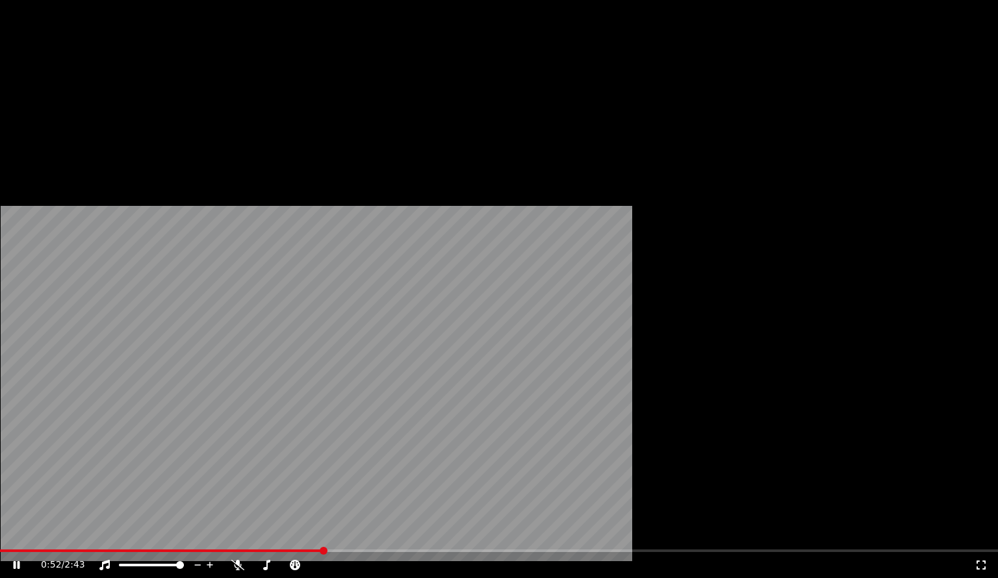
click at [338, 299] on video at bounding box center [499, 280] width 998 height 561
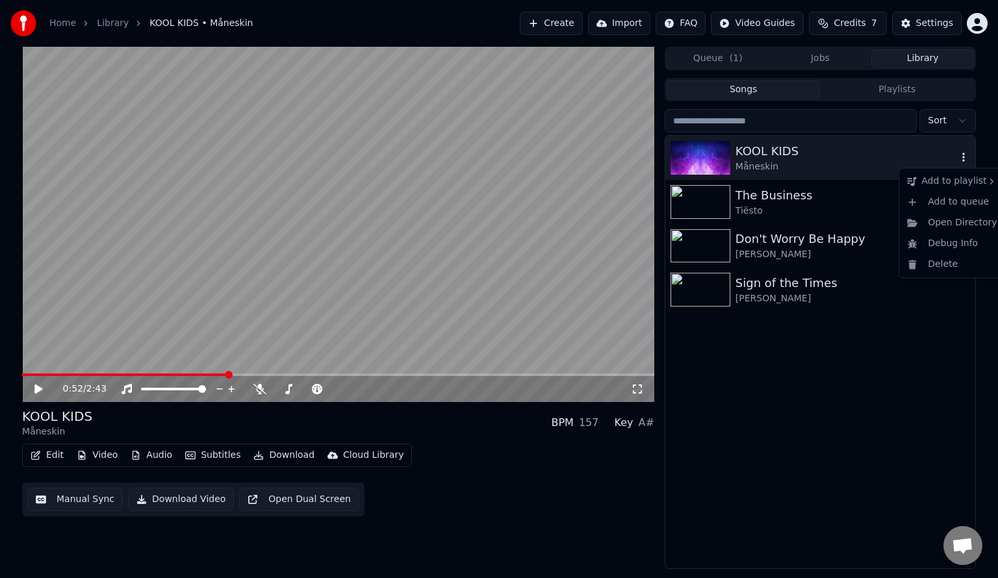
click at [964, 159] on icon "button" at bounding box center [963, 157] width 13 height 10
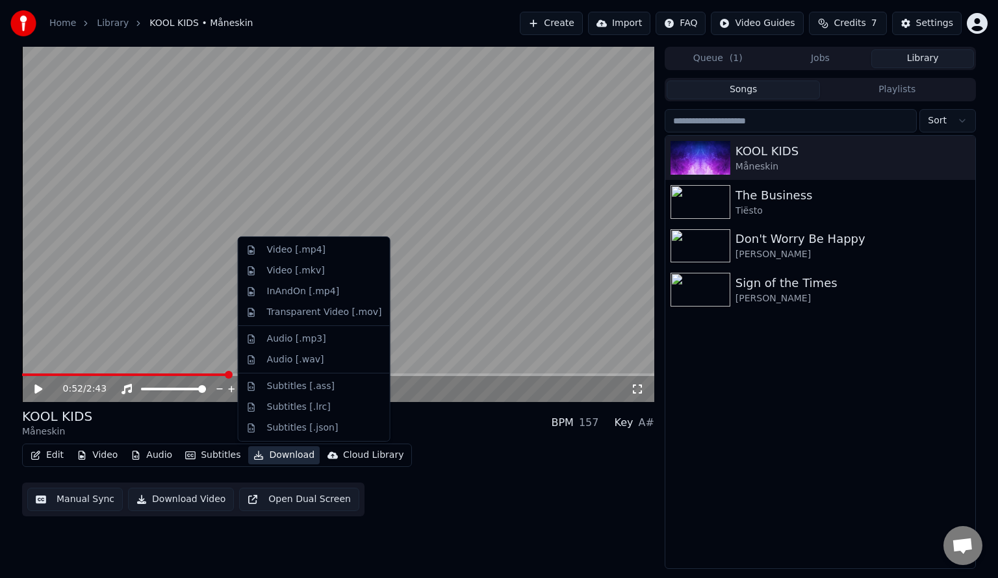
click at [259, 457] on button "Download" at bounding box center [283, 455] width 71 height 18
click at [324, 242] on div "Video [.mp4]" at bounding box center [314, 250] width 146 height 21
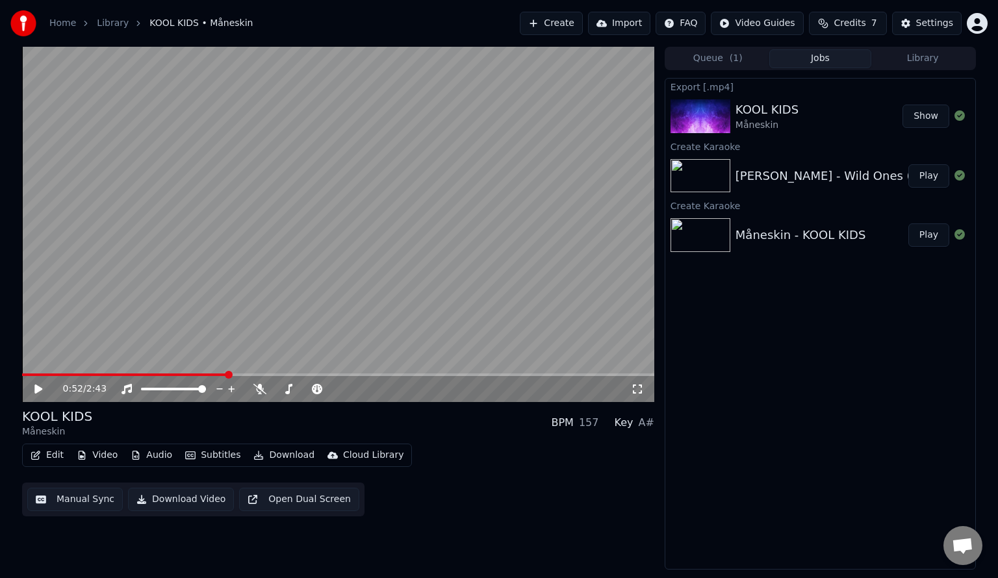
click at [53, 23] on link "Home" at bounding box center [62, 23] width 27 height 13
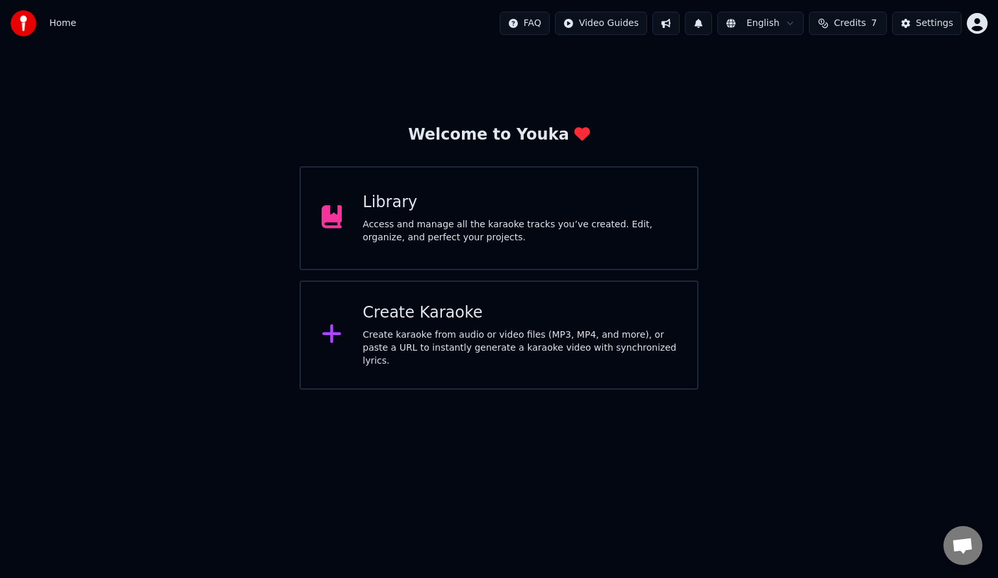
click at [478, 179] on div "Library Access and manage all the karaoke tracks you’ve created. Edit, organize…" at bounding box center [498, 218] width 399 height 104
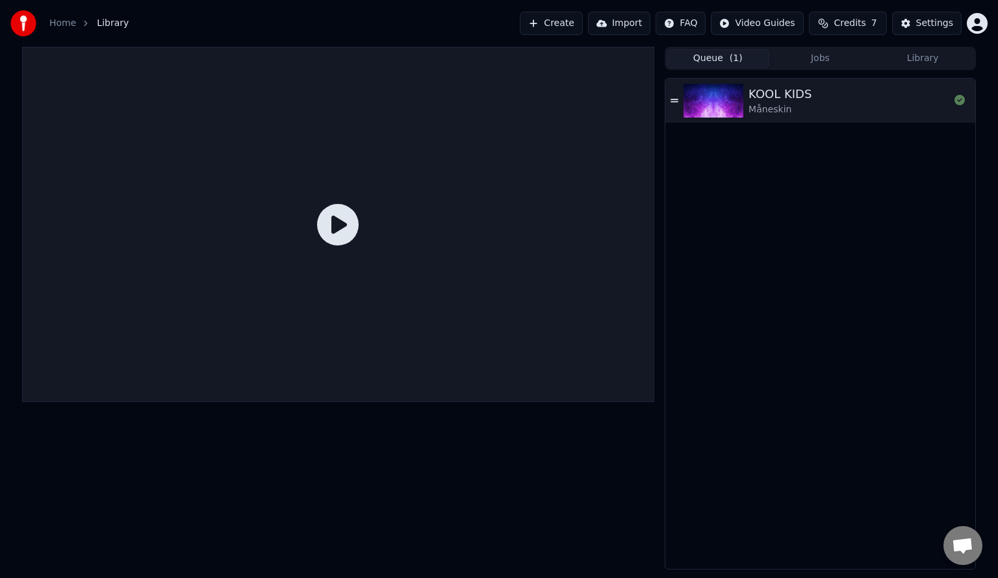
click at [710, 56] on button "Queue ( 1 )" at bounding box center [717, 58] width 103 height 19
click at [550, 29] on button "Create" at bounding box center [551, 23] width 63 height 23
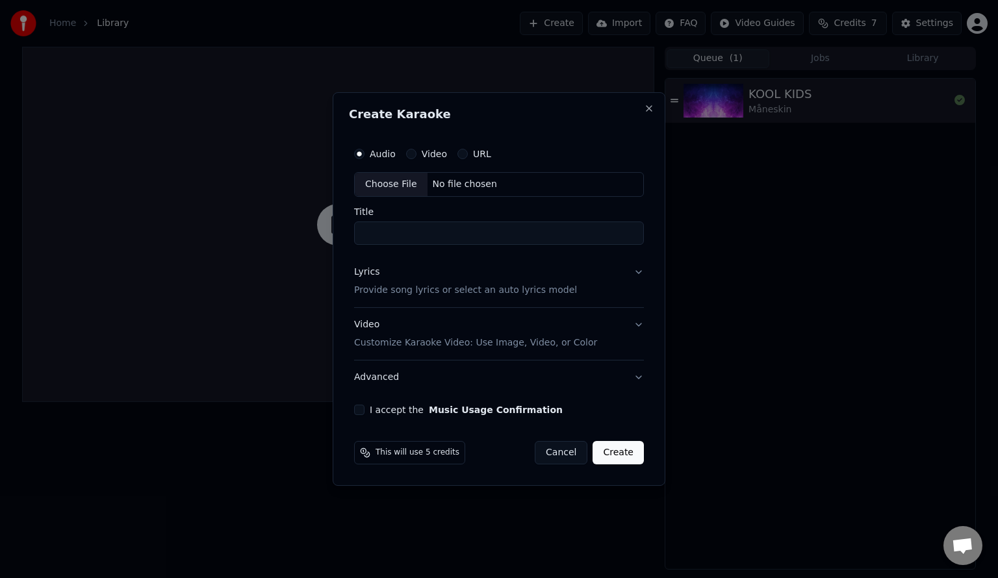
click at [392, 177] on div "Choose File" at bounding box center [391, 184] width 73 height 23
type input "**********"
click at [362, 406] on button "I accept the Music Usage Confirmation" at bounding box center [356, 410] width 10 height 10
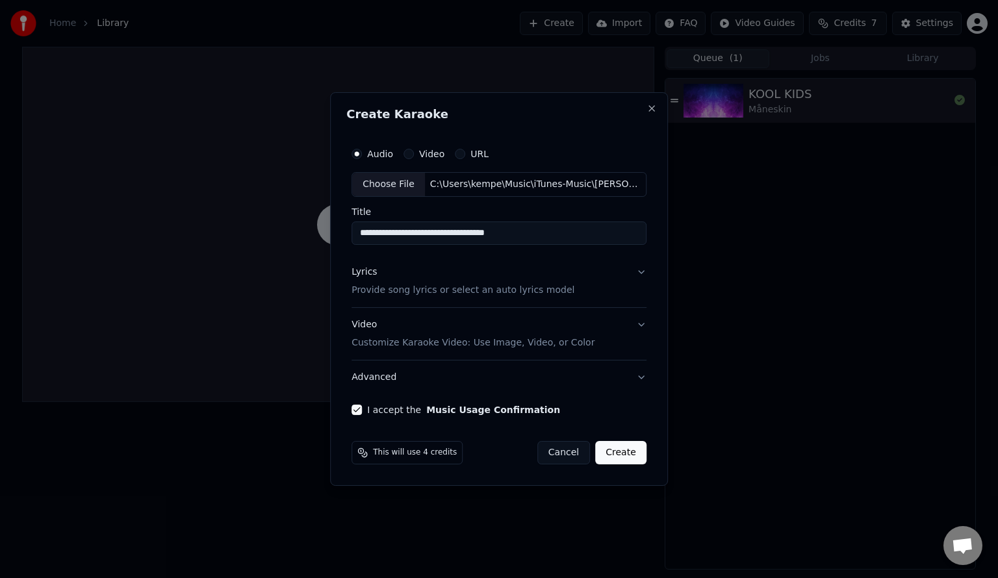
click at [415, 295] on p "Provide song lyrics or select an auto lyrics model" at bounding box center [462, 290] width 223 height 13
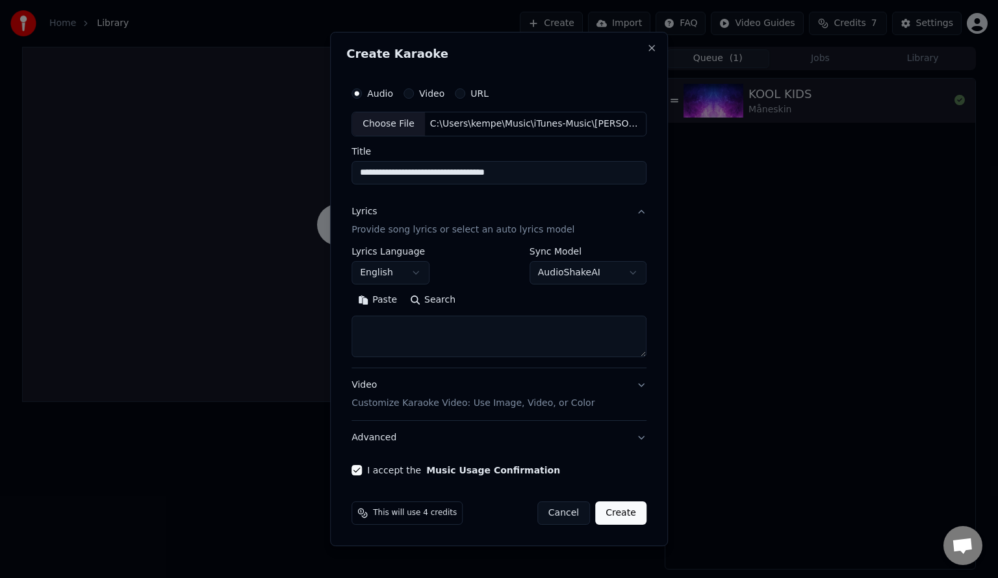
click at [434, 304] on button "Search" at bounding box center [432, 300] width 58 height 21
type textarea "**********"
click at [500, 302] on button "Expand" at bounding box center [491, 300] width 61 height 21
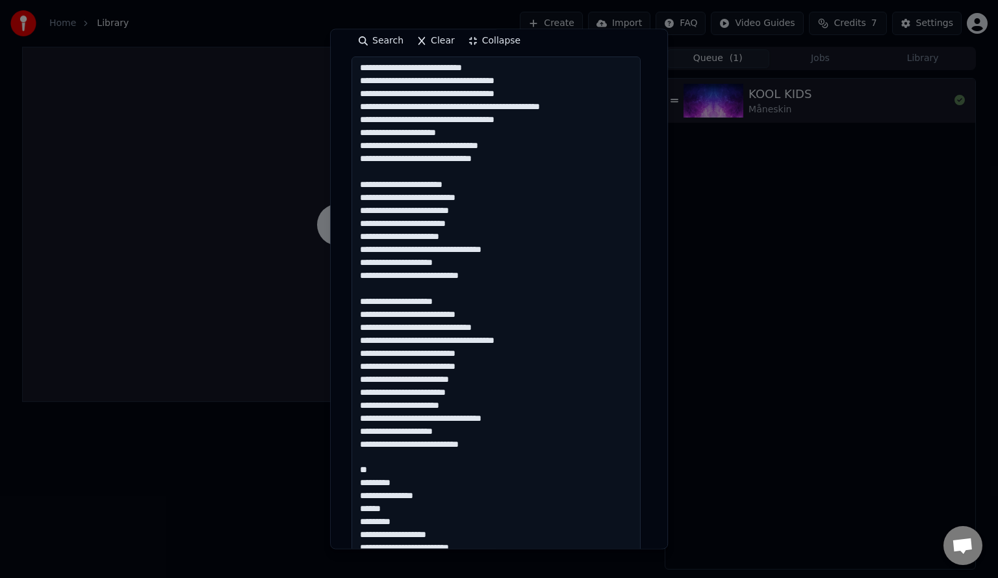
scroll to position [598, 0]
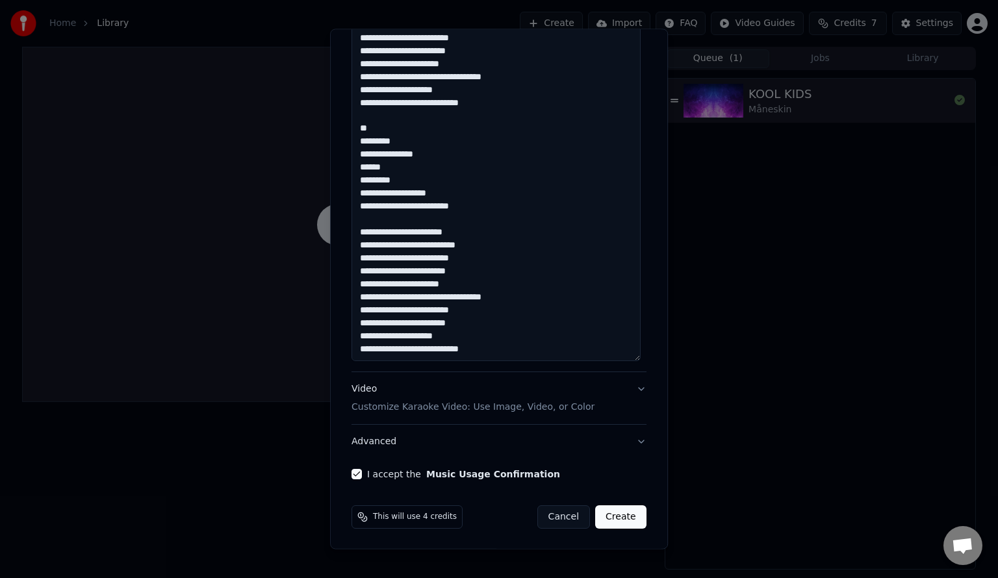
click at [616, 517] on button "Create" at bounding box center [620, 516] width 51 height 23
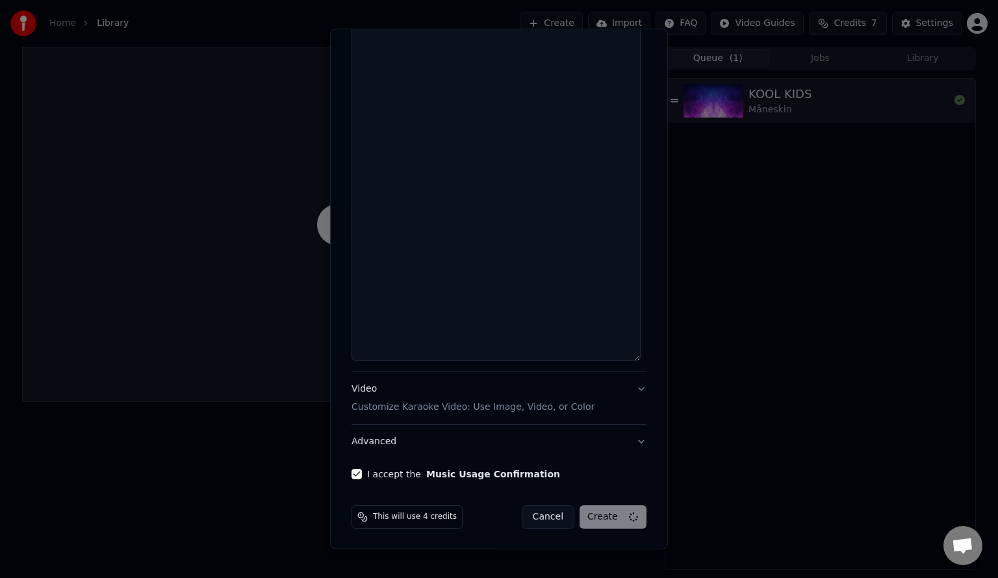
select select
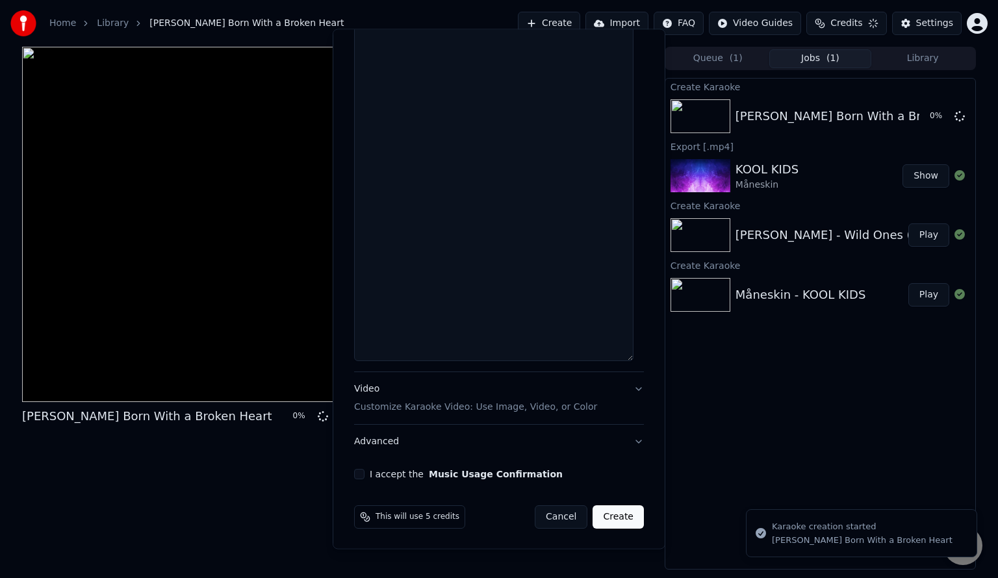
scroll to position [0, 0]
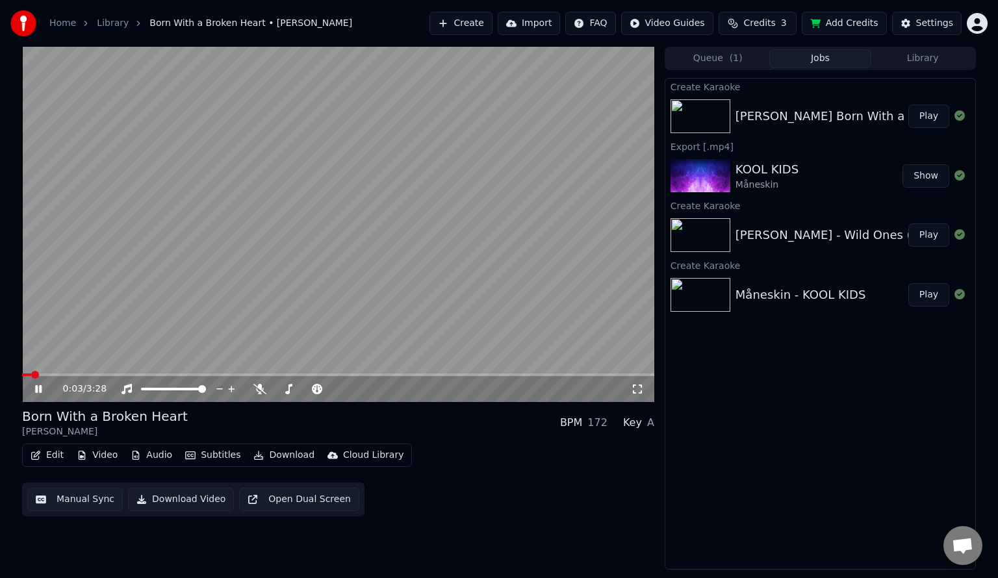
click at [642, 386] on icon at bounding box center [637, 389] width 13 height 10
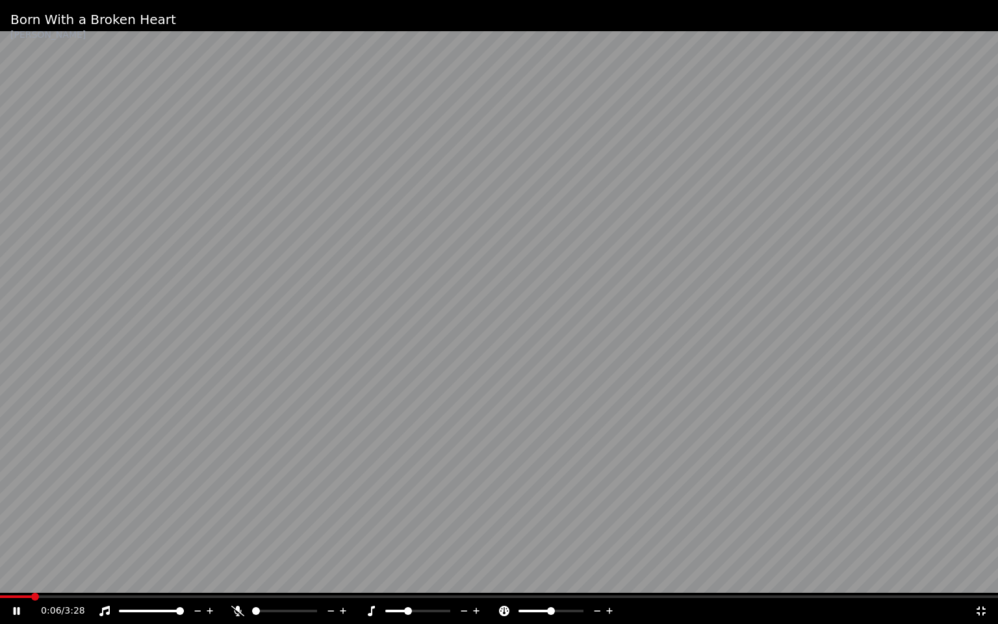
click at [233, 577] on icon at bounding box center [237, 610] width 13 height 10
click at [475, 577] on icon at bounding box center [476, 610] width 6 height 6
click at [475, 577] on icon at bounding box center [476, 610] width 12 height 13
click at [39, 577] on div "0:23 / 3:28" at bounding box center [499, 611] width 998 height 26
click at [33, 577] on span at bounding box center [16, 596] width 33 height 3
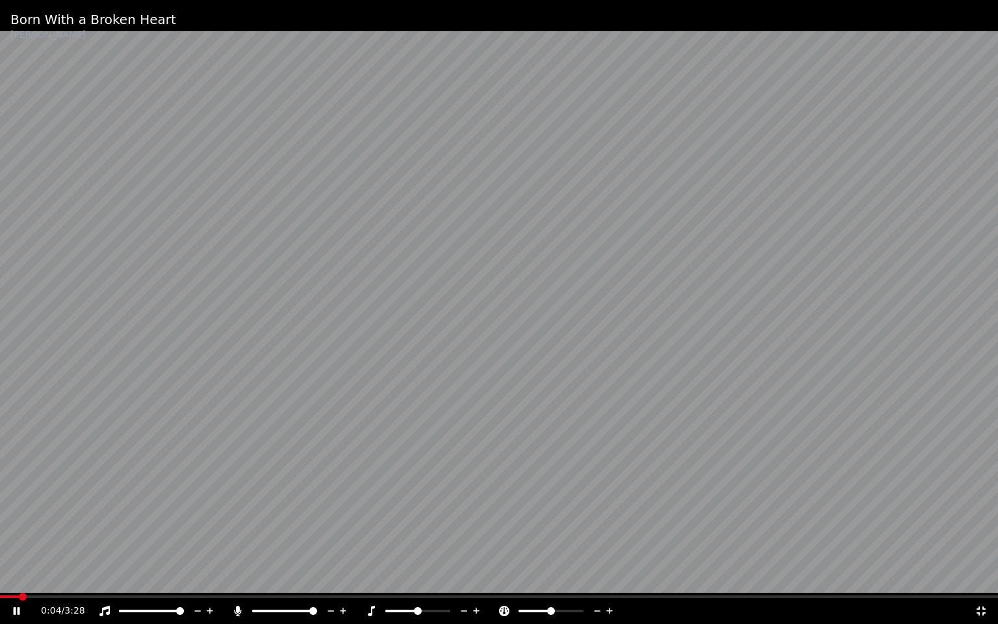
click at [19, 577] on span at bounding box center [9, 596] width 19 height 3
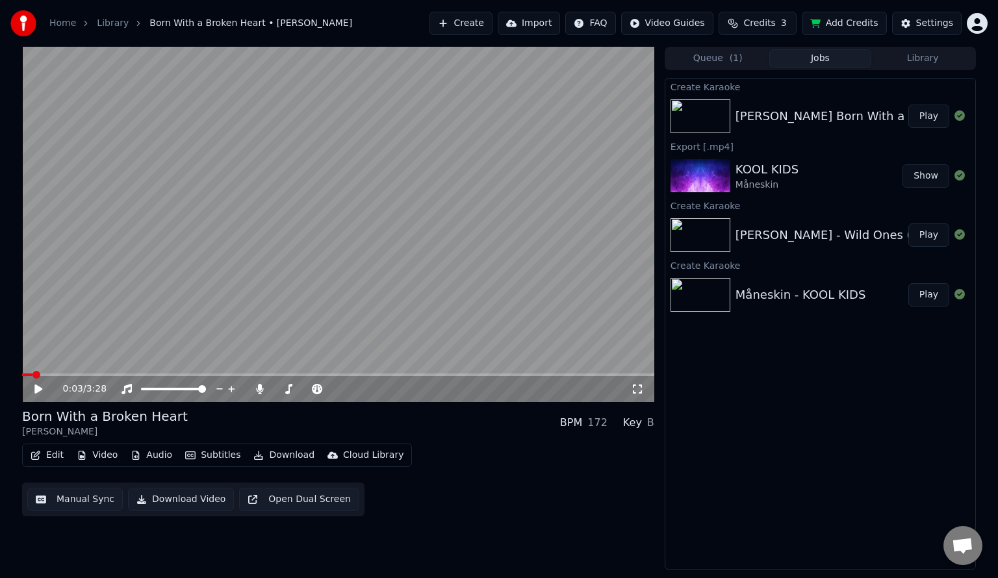
click at [89, 499] on button "Manual Sync" at bounding box center [74, 499] width 95 height 23
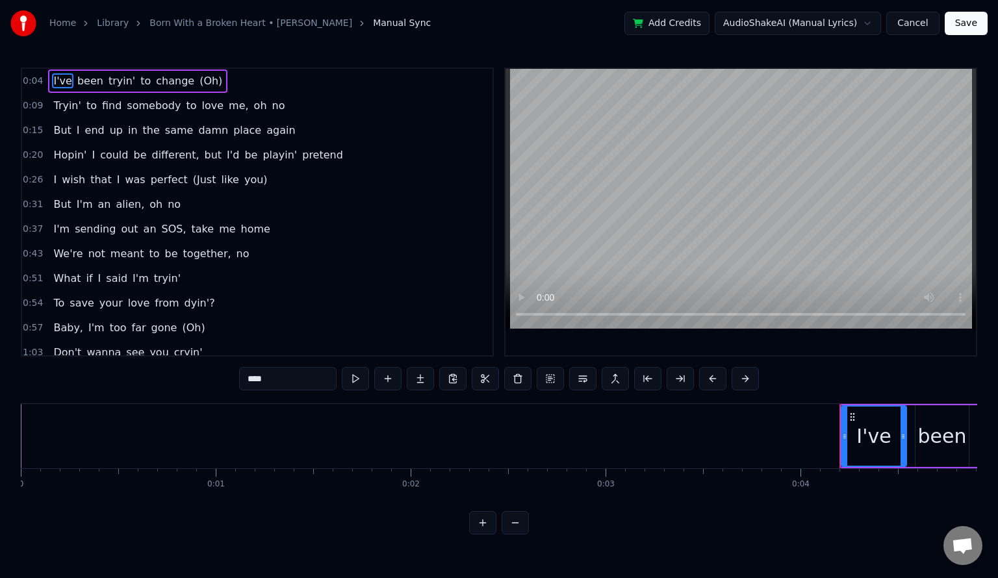
click at [230, 18] on link "Born With a Broken Heart • [PERSON_NAME]" at bounding box center [250, 23] width 203 height 13
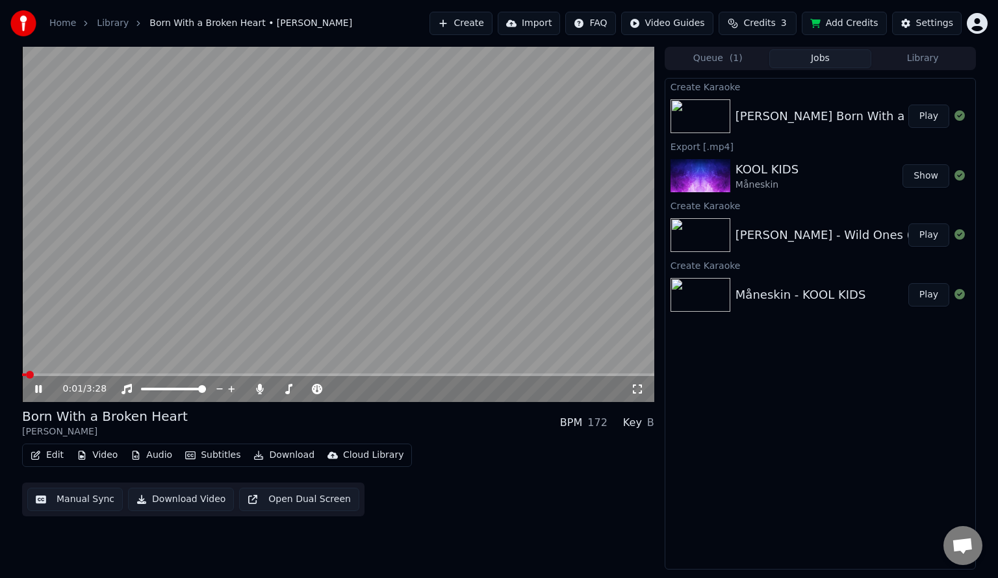
click at [169, 284] on video at bounding box center [338, 224] width 632 height 355
click at [34, 454] on icon "button" at bounding box center [36, 455] width 10 height 9
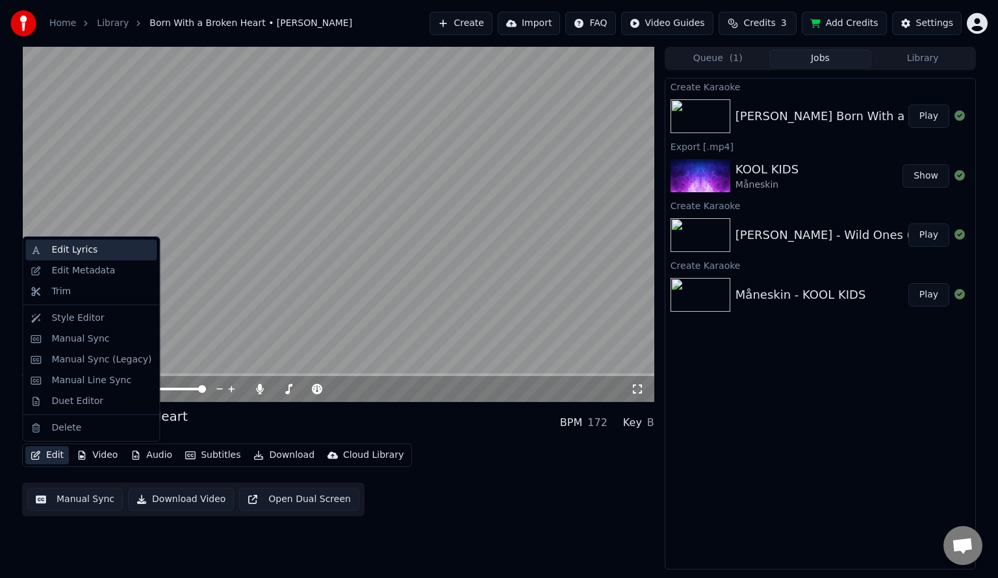
click at [83, 255] on div "Edit Lyrics" at bounding box center [74, 250] width 46 height 13
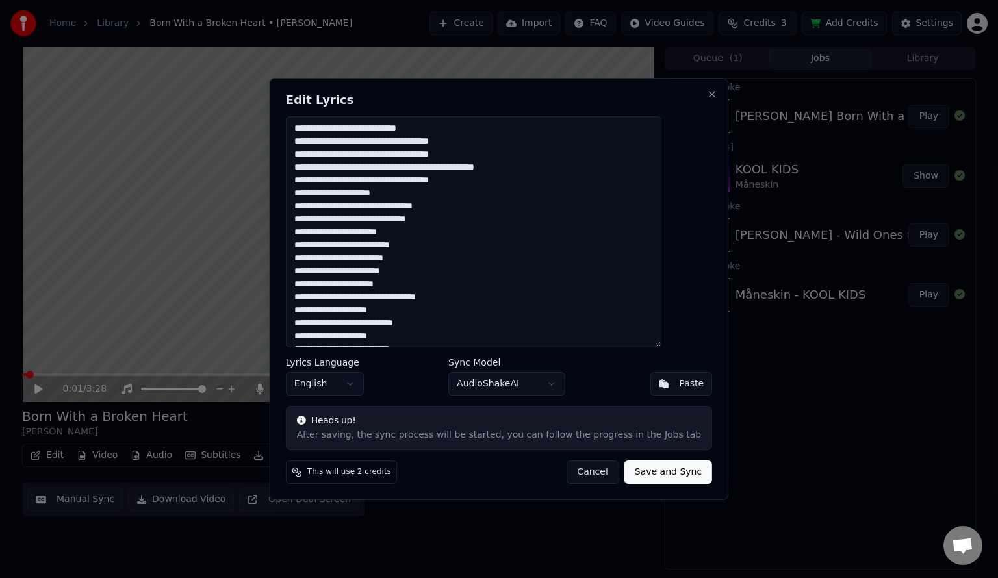
click at [567, 481] on button "Cancel" at bounding box center [592, 472] width 53 height 23
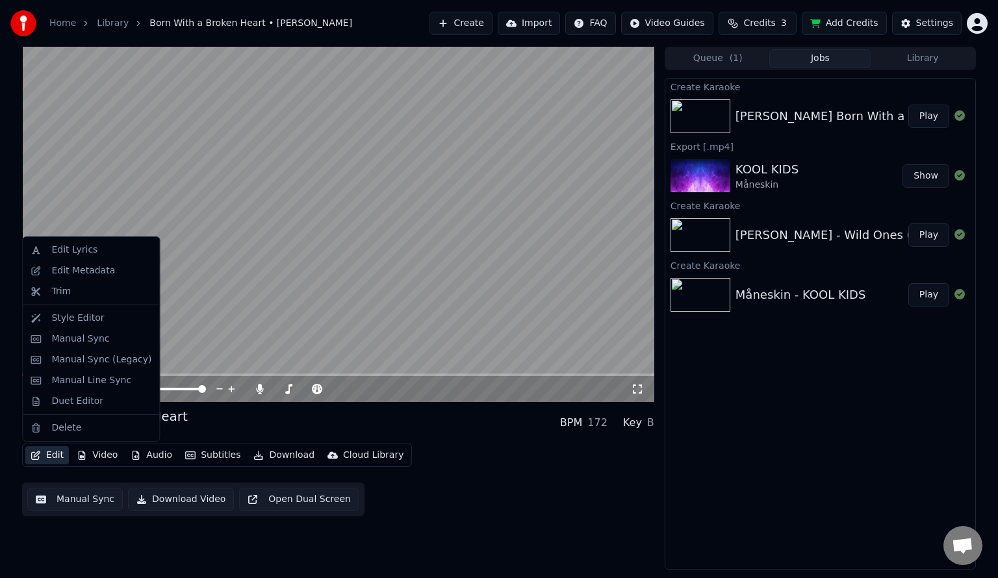
click at [44, 455] on button "Edit" at bounding box center [47, 455] width 44 height 18
click at [88, 320] on div "Style Editor" at bounding box center [77, 318] width 53 height 13
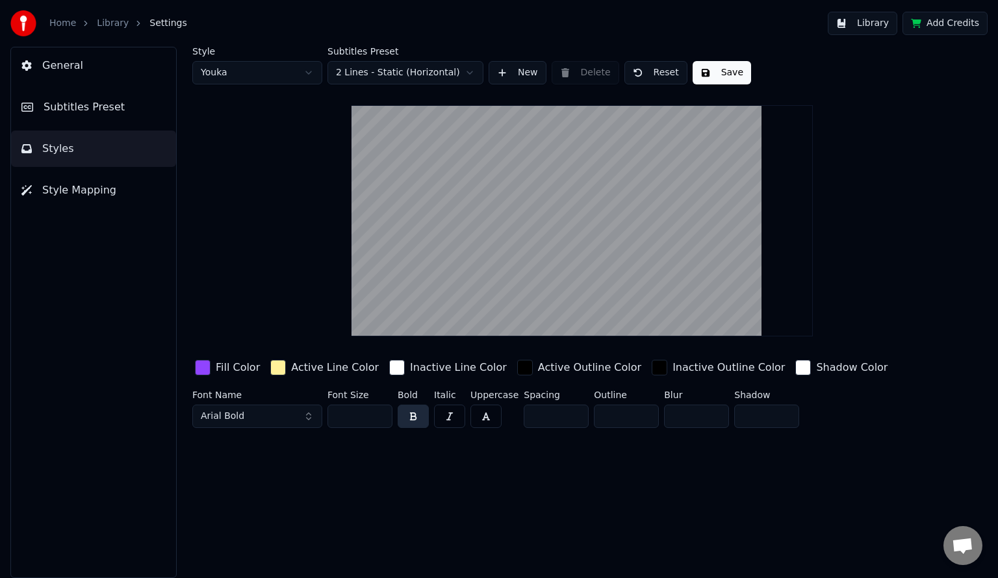
click at [87, 95] on button "Subtitles Preset" at bounding box center [93, 107] width 165 height 36
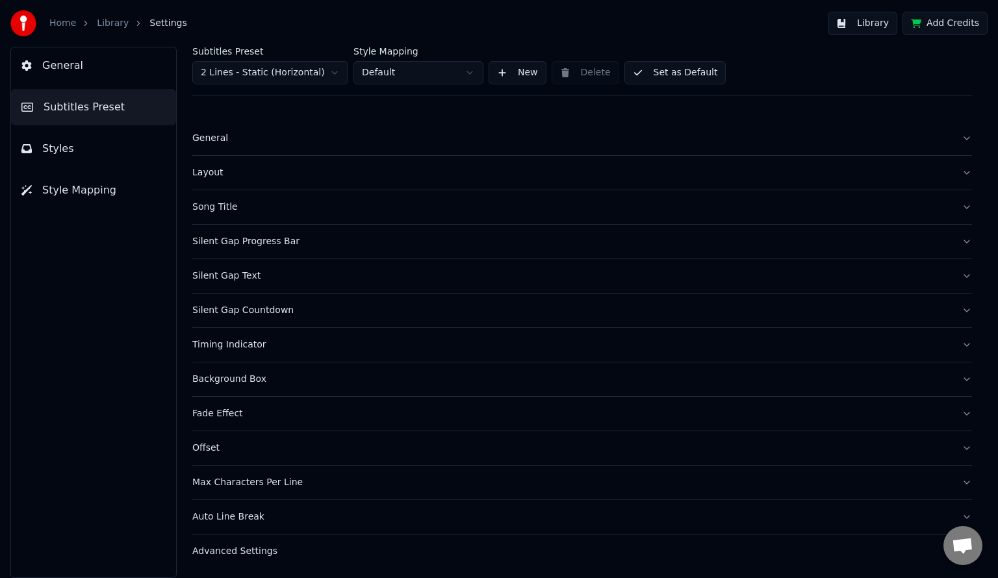
click at [240, 202] on div "Song Title" at bounding box center [571, 207] width 759 height 13
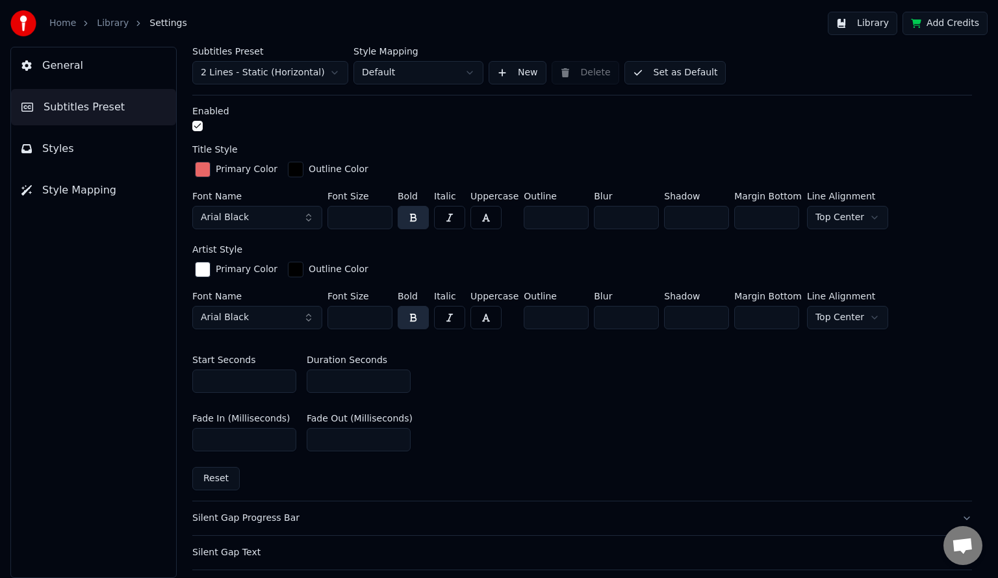
scroll to position [411, 0]
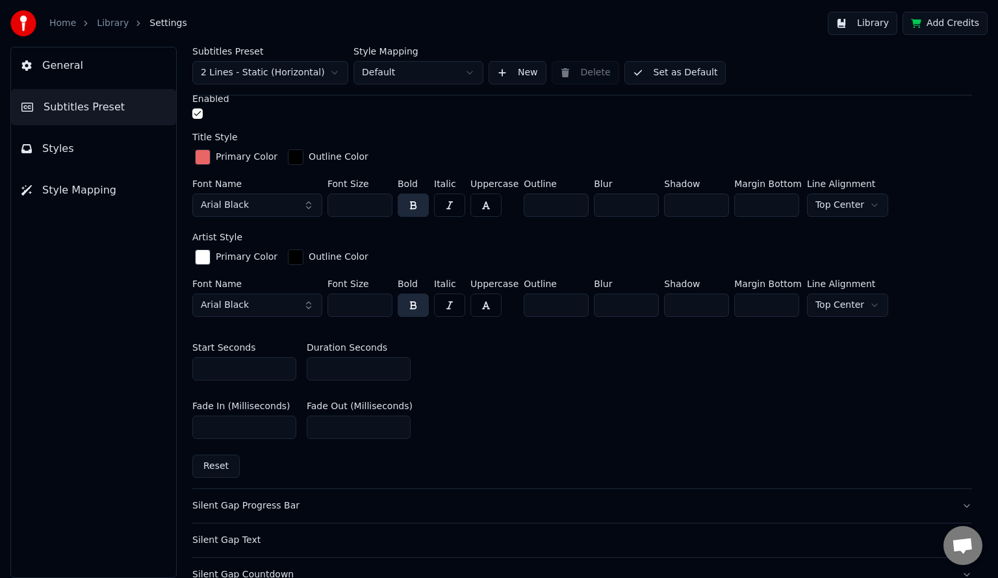
click at [381, 375] on input "*" at bounding box center [359, 368] width 104 height 23
type input "*"
click at [701, 66] on button "Set as Default" at bounding box center [675, 72] width 102 height 23
drag, startPoint x: 80, startPoint y: 21, endPoint x: 51, endPoint y: 27, distance: 29.3
click at [51, 27] on div "Home" at bounding box center [69, 23] width 41 height 13
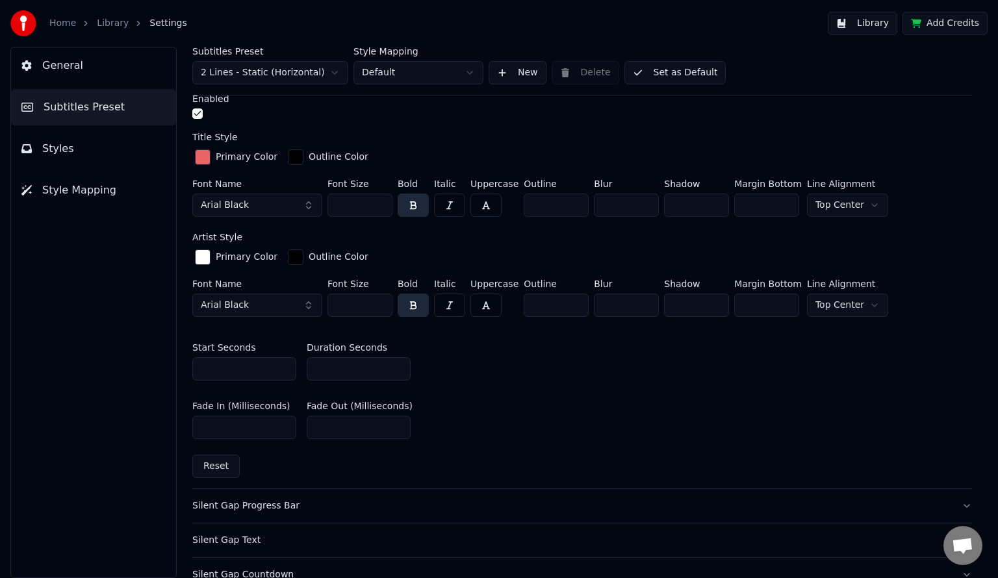
click at [51, 27] on link "Home" at bounding box center [62, 23] width 27 height 13
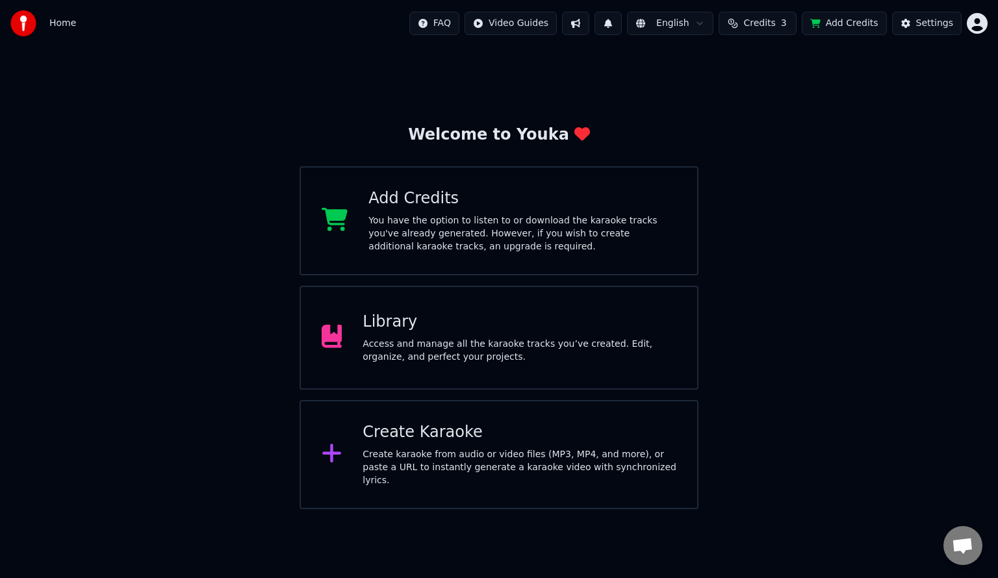
click at [444, 330] on div "Library" at bounding box center [519, 322] width 314 height 21
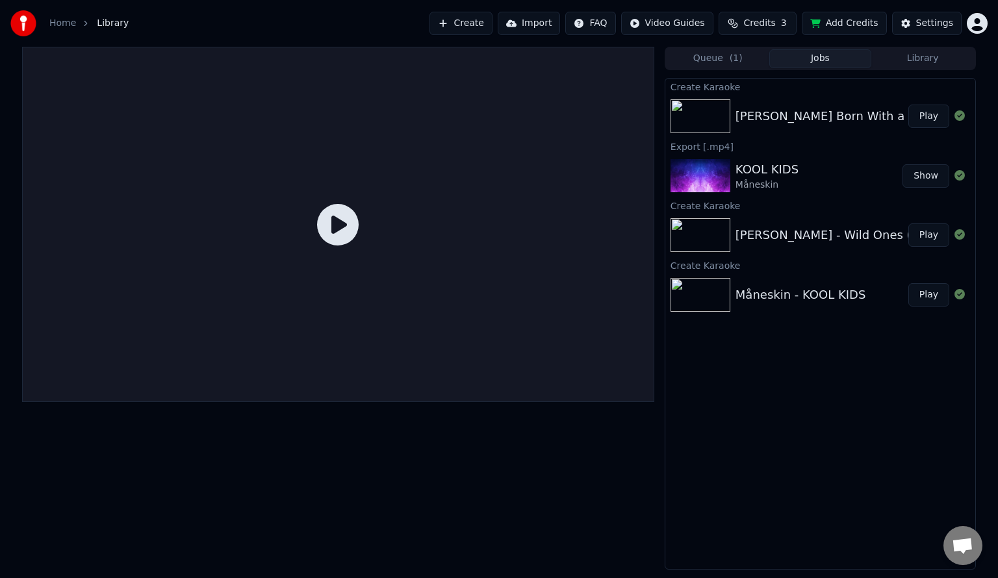
click at [767, 101] on div "[PERSON_NAME] Born With a Broken Heart Play" at bounding box center [820, 116] width 310 height 44
click at [725, 111] on img at bounding box center [700, 116] width 60 height 34
click at [930, 115] on button "Play" at bounding box center [928, 116] width 41 height 23
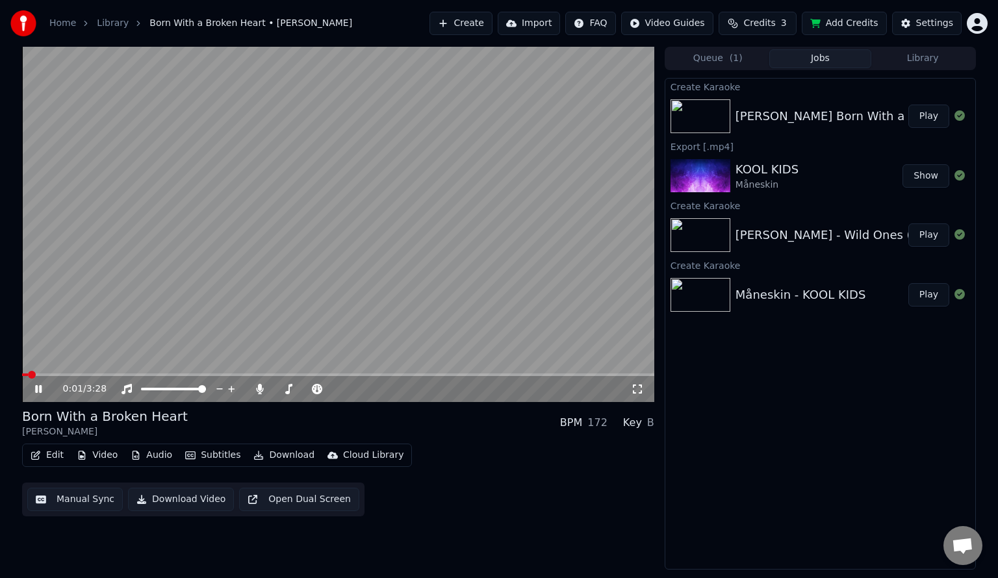
click at [638, 394] on icon at bounding box center [637, 389] width 13 height 10
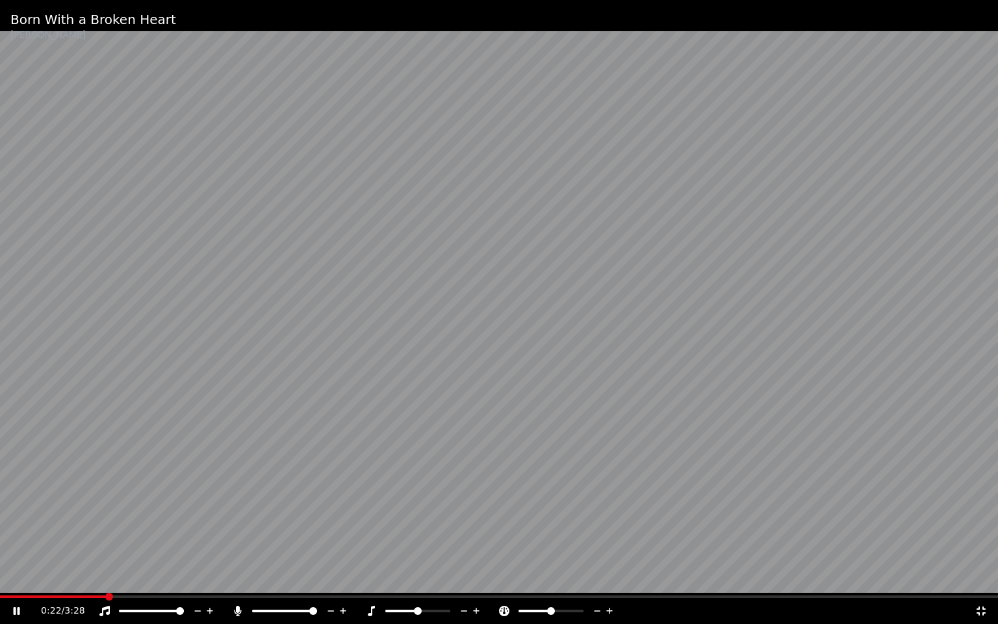
click at [107, 577] on icon at bounding box center [104, 610] width 10 height 10
click at [109, 577] on icon at bounding box center [104, 610] width 13 height 10
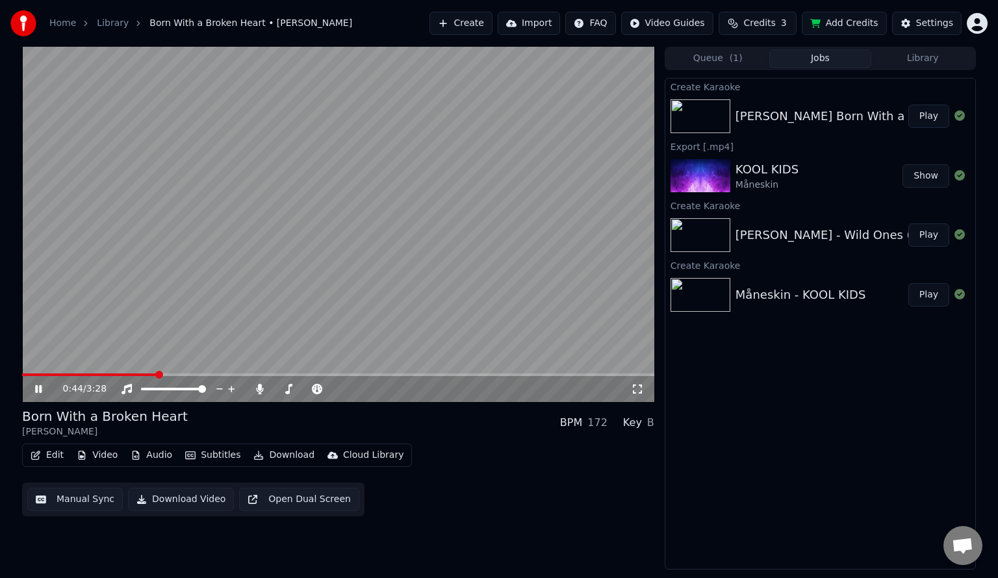
click at [637, 390] on icon at bounding box center [637, 389] width 13 height 10
